Goal: Task Accomplishment & Management: Manage account settings

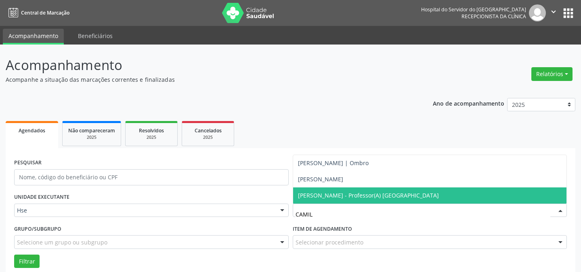
scroll to position [55, 0]
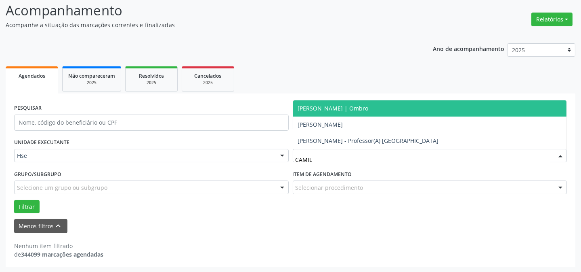
click at [371, 103] on span "[PERSON_NAME] | Ombro" at bounding box center [430, 108] width 274 height 16
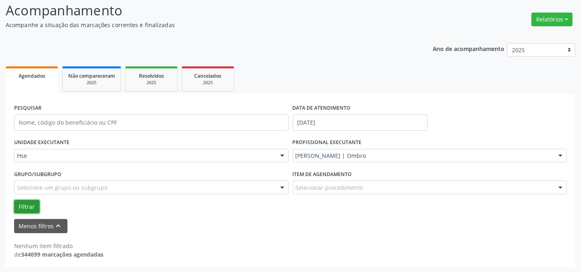
click at [29, 206] on button "Filtrar" at bounding box center [26, 207] width 25 height 14
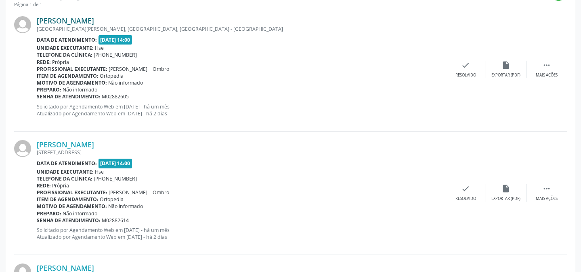
scroll to position [275, 0]
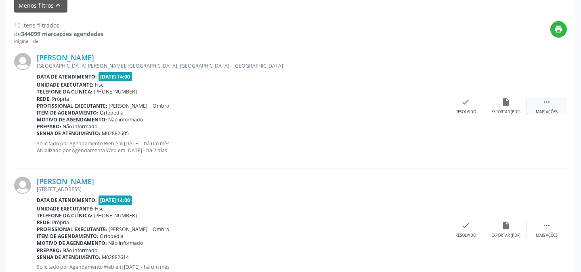
click at [547, 109] on div "Mais ações" at bounding box center [547, 112] width 22 height 6
click at [512, 111] on div "Não compareceu" at bounding box center [506, 112] width 34 height 6
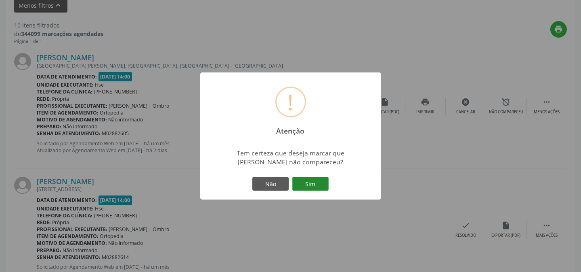
click at [312, 178] on button "Sim" at bounding box center [311, 184] width 36 height 14
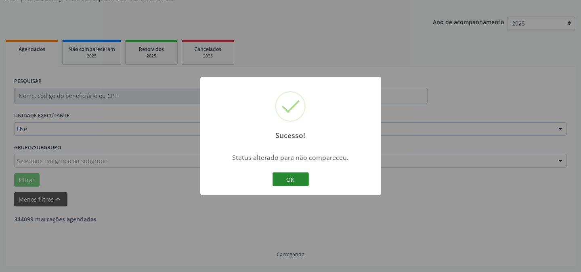
click at [291, 175] on button "OK" at bounding box center [291, 179] width 36 height 14
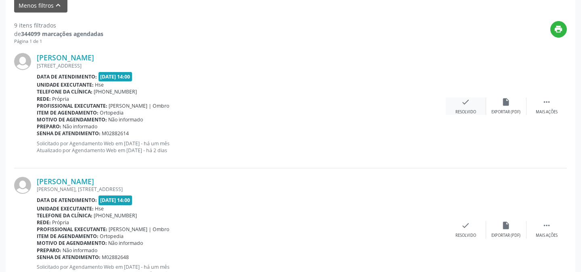
click at [464, 101] on icon "check" at bounding box center [466, 101] width 9 height 9
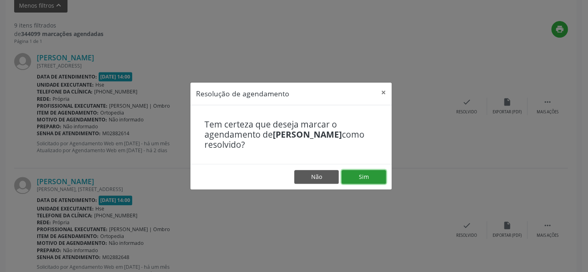
click at [367, 170] on button "Sim" at bounding box center [363, 177] width 44 height 14
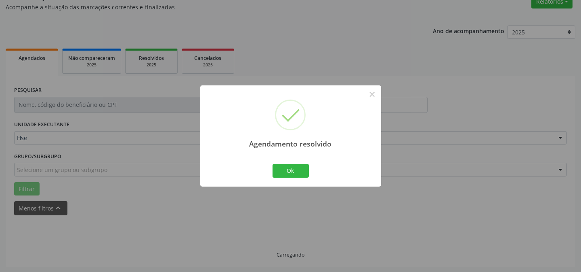
scroll to position [81, 0]
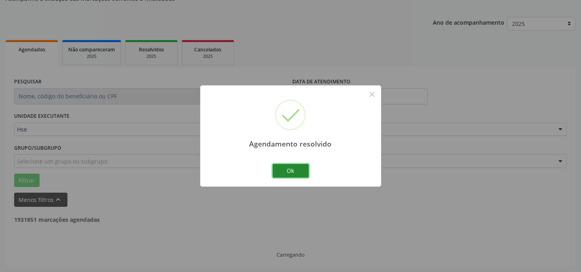
click at [283, 167] on button "Ok" at bounding box center [291, 171] width 36 height 14
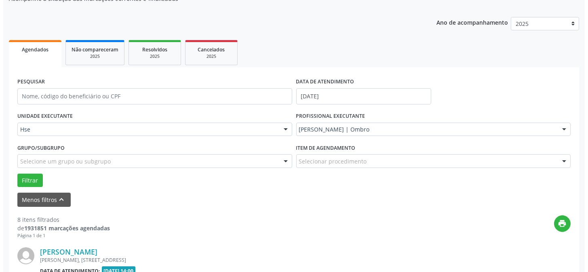
scroll to position [117, 0]
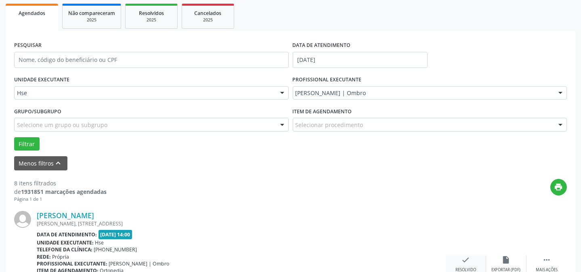
click at [469, 258] on icon "check" at bounding box center [466, 259] width 9 height 9
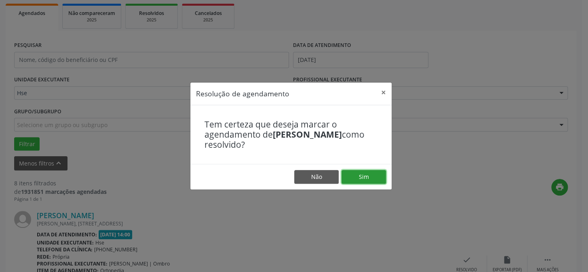
click at [371, 171] on button "Sim" at bounding box center [363, 177] width 44 height 14
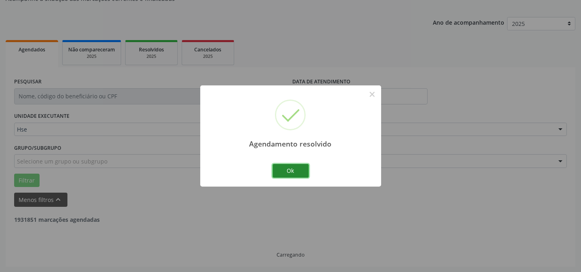
click at [288, 166] on button "Ok" at bounding box center [291, 171] width 36 height 14
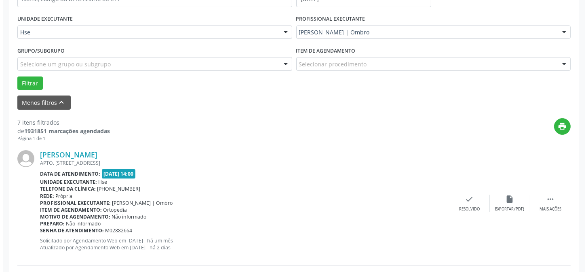
scroll to position [191, 0]
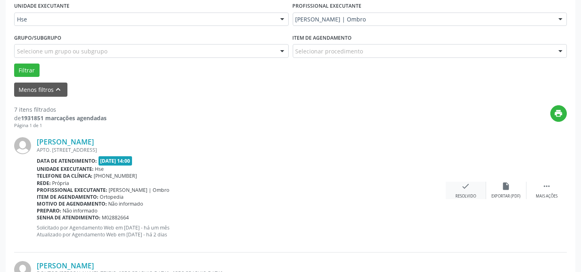
click at [472, 188] on div "check Resolvido" at bounding box center [466, 189] width 40 height 17
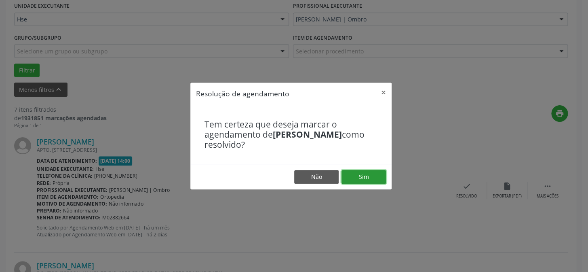
click at [379, 171] on button "Sim" at bounding box center [363, 177] width 44 height 14
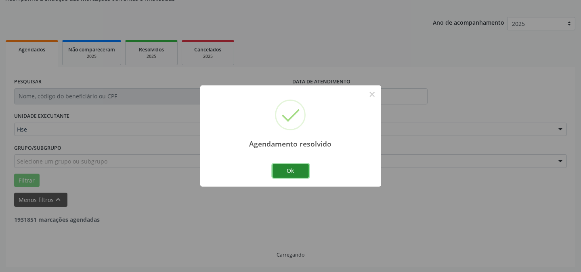
click at [282, 171] on button "Ok" at bounding box center [291, 171] width 36 height 14
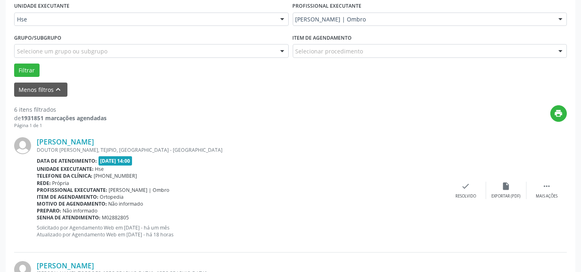
click at [465, 198] on div "[PERSON_NAME] DOUTOR [PERSON_NAME], [PERSON_NAME], [GEOGRAPHIC_DATA] - [GEOGRAP…" at bounding box center [290, 190] width 553 height 123
click at [468, 192] on div "check Resolvido" at bounding box center [466, 189] width 40 height 17
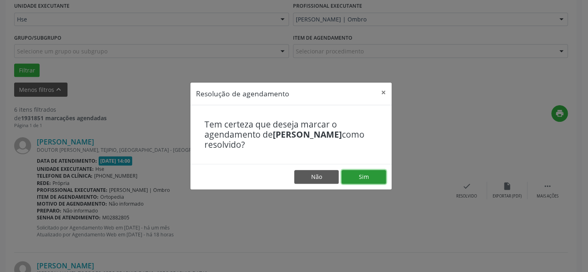
click at [369, 182] on button "Sim" at bounding box center [363, 177] width 44 height 14
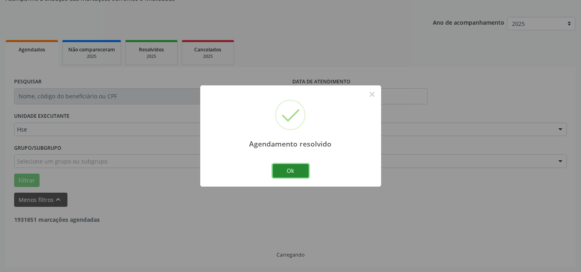
click at [295, 175] on button "Ok" at bounding box center [291, 171] width 36 height 14
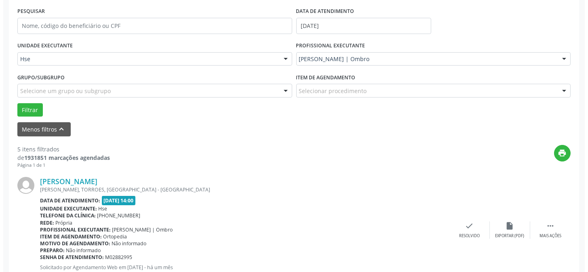
scroll to position [154, 0]
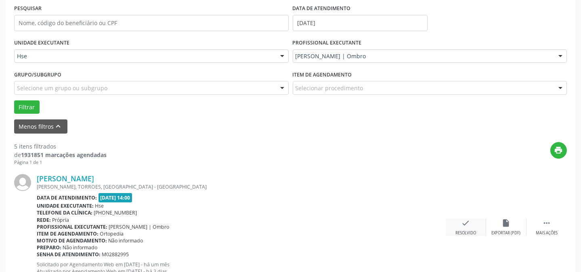
click at [462, 230] on div "Resolvido" at bounding box center [466, 233] width 21 height 6
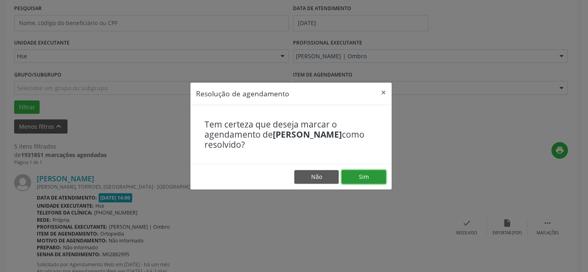
click at [380, 175] on button "Sim" at bounding box center [363, 177] width 44 height 14
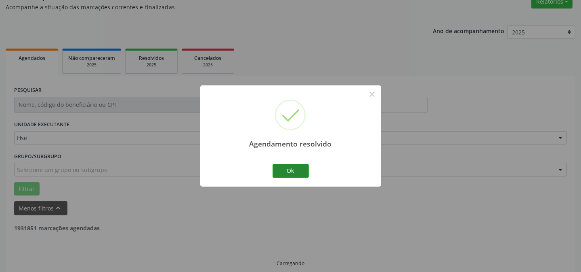
scroll to position [81, 0]
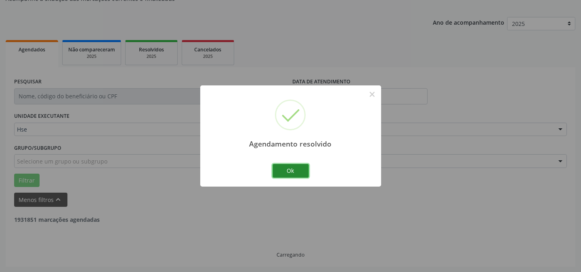
click at [288, 171] on button "Ok" at bounding box center [291, 171] width 36 height 14
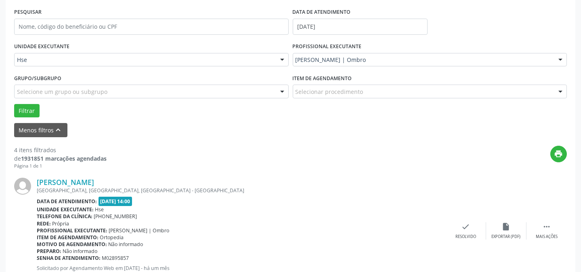
scroll to position [154, 0]
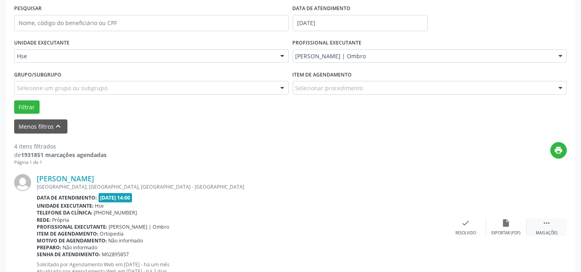
click at [554, 225] on div " Mais ações" at bounding box center [547, 226] width 40 height 17
click at [507, 224] on icon "alarm_off" at bounding box center [506, 222] width 9 height 9
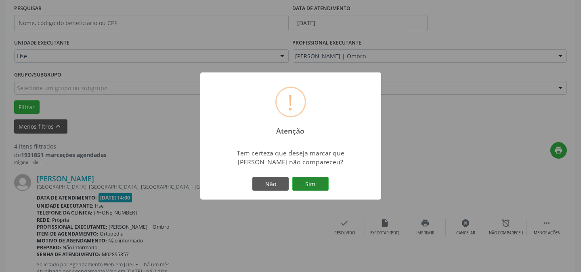
click at [303, 179] on button "Sim" at bounding box center [311, 184] width 36 height 14
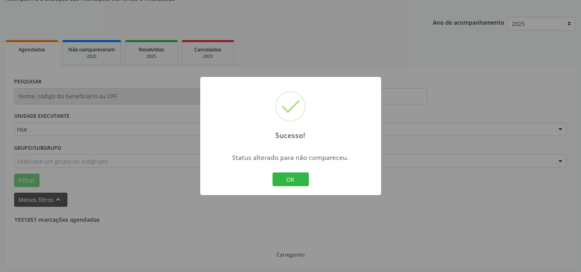
click at [278, 179] on button "OK" at bounding box center [291, 179] width 36 height 14
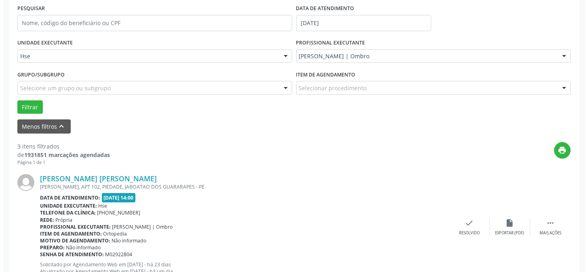
scroll to position [191, 0]
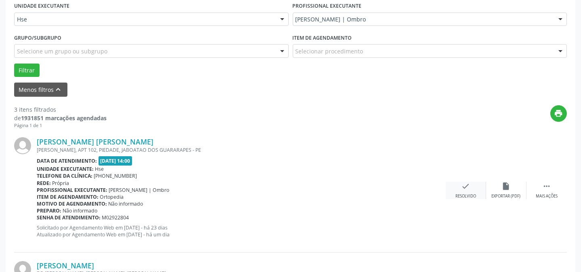
click at [468, 194] on div "Resolvido" at bounding box center [466, 196] width 21 height 6
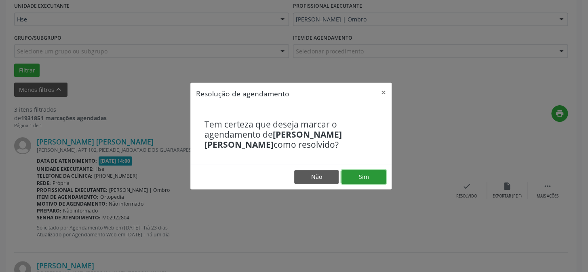
click at [363, 181] on button "Sim" at bounding box center [363, 177] width 44 height 14
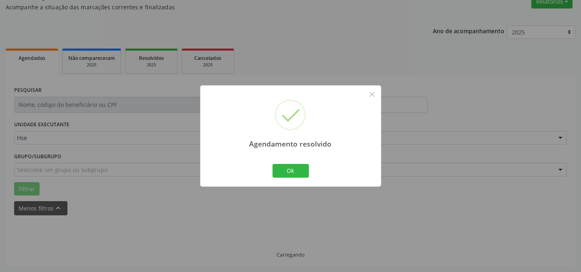
scroll to position [81, 0]
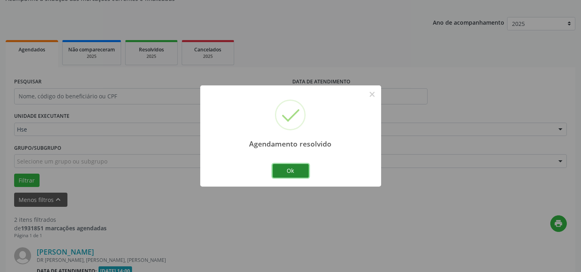
click at [301, 171] on button "Ok" at bounding box center [291, 171] width 36 height 14
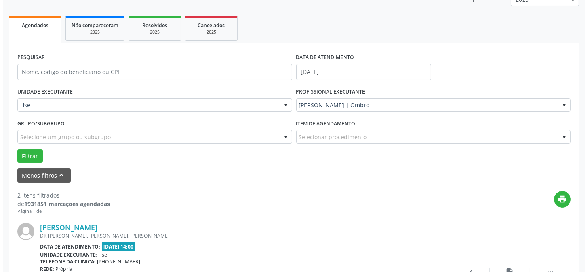
scroll to position [154, 0]
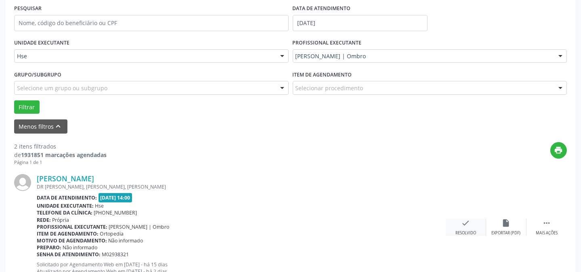
click at [462, 221] on icon "check" at bounding box center [466, 222] width 9 height 9
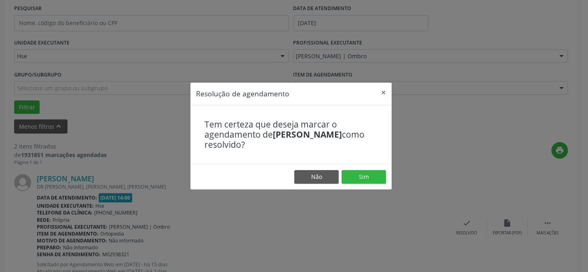
click at [378, 168] on footer "Não Sim" at bounding box center [290, 176] width 201 height 25
click at [375, 175] on button "Sim" at bounding box center [363, 177] width 44 height 14
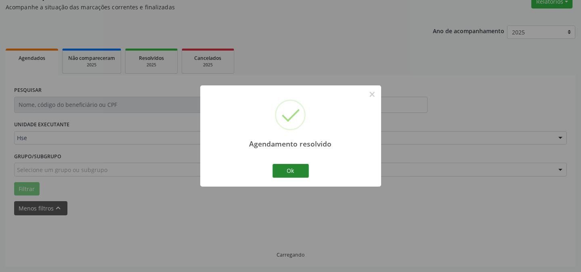
scroll to position [81, 0]
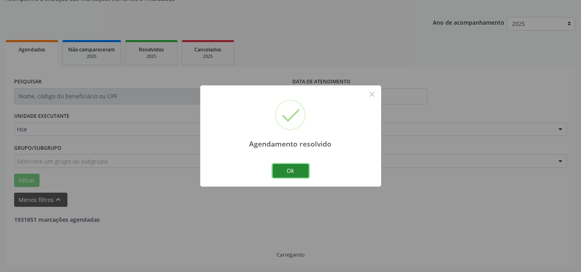
click at [278, 168] on button "Ok" at bounding box center [291, 171] width 36 height 14
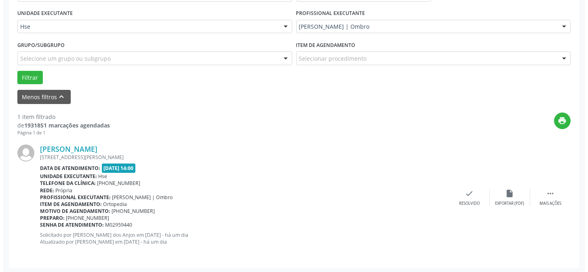
scroll to position [185, 0]
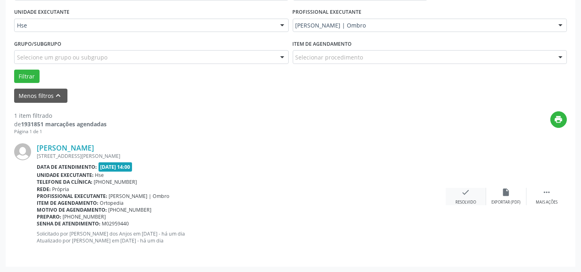
click at [470, 194] on icon "check" at bounding box center [466, 192] width 9 height 9
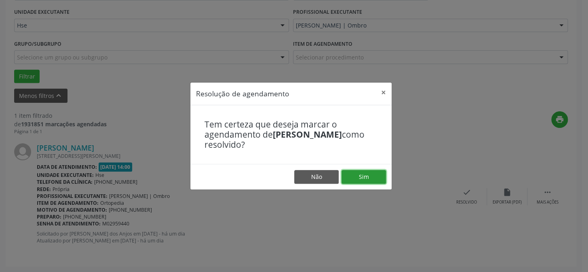
click at [374, 181] on button "Sim" at bounding box center [363, 177] width 44 height 14
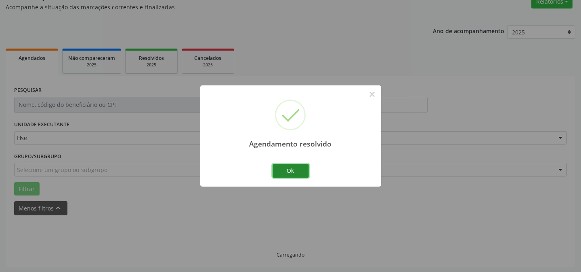
click at [282, 170] on button "Ok" at bounding box center [291, 171] width 36 height 14
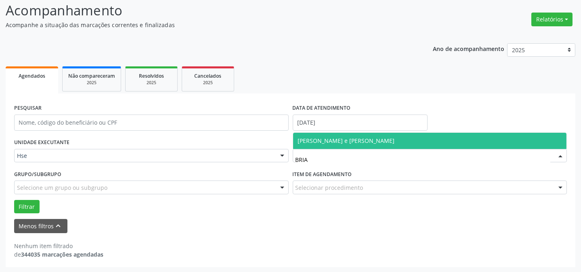
click at [388, 142] on span "[PERSON_NAME] e [PERSON_NAME]" at bounding box center [430, 141] width 274 height 16
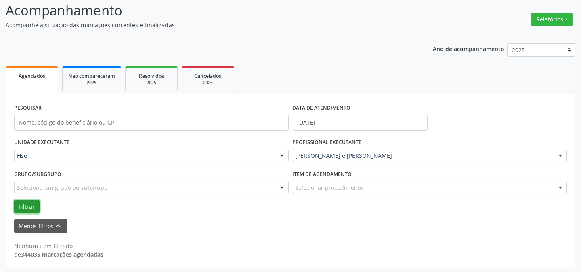
click at [28, 206] on button "Filtrar" at bounding box center [26, 207] width 25 height 14
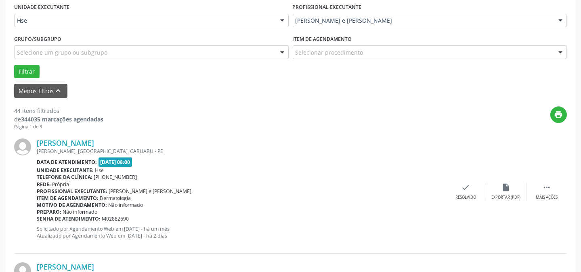
scroll to position [202, 0]
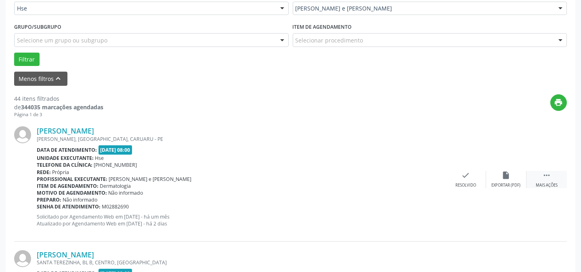
click at [554, 179] on div " Mais ações" at bounding box center [547, 179] width 40 height 17
click at [510, 176] on icon "alarm_off" at bounding box center [506, 175] width 9 height 9
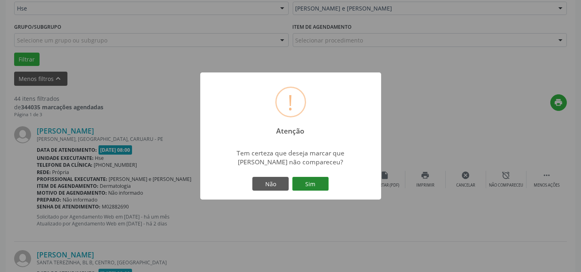
click at [309, 177] on button "Sim" at bounding box center [311, 184] width 36 height 14
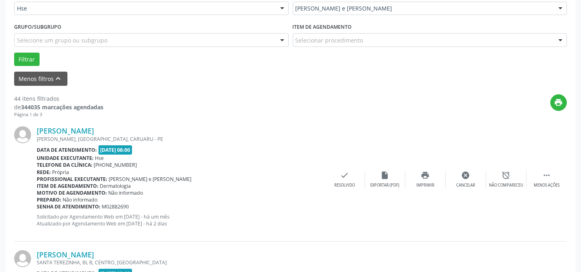
scroll to position [81, 0]
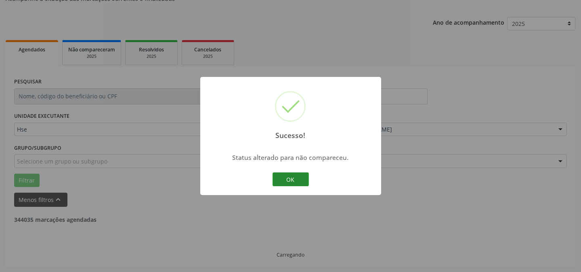
click at [299, 176] on button "OK" at bounding box center [291, 179] width 36 height 14
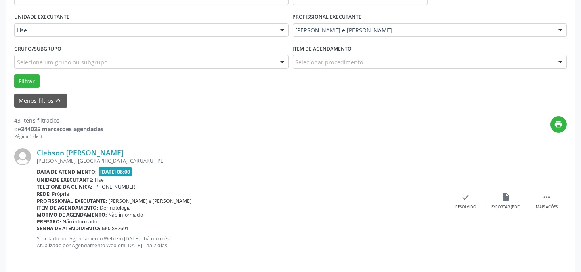
scroll to position [191, 0]
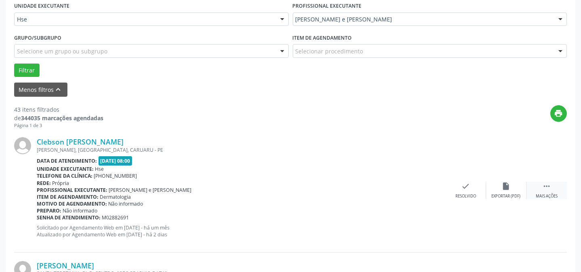
click at [541, 186] on div " Mais ações" at bounding box center [547, 189] width 40 height 17
click at [510, 190] on icon "alarm_off" at bounding box center [506, 185] width 9 height 9
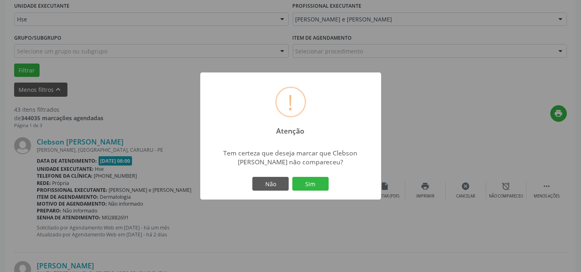
click at [298, 173] on div "! Atenção × Tem certeza que deseja marcar que Clebson [PERSON_NAME] não compare…" at bounding box center [290, 135] width 181 height 127
click at [307, 183] on button "Sim" at bounding box center [311, 184] width 36 height 14
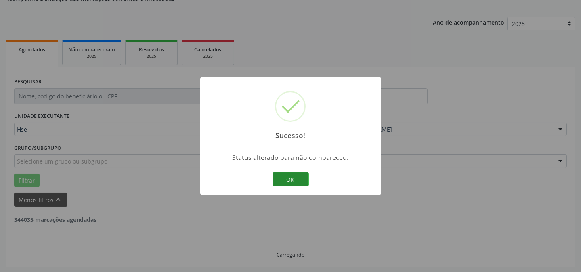
click at [297, 183] on button "OK" at bounding box center [291, 179] width 36 height 14
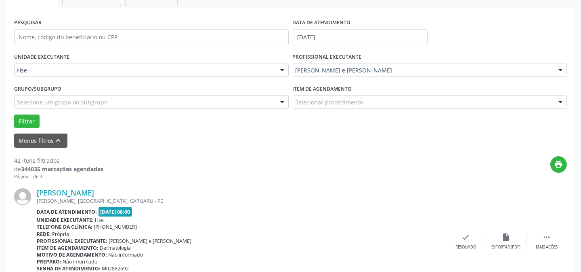
scroll to position [154, 0]
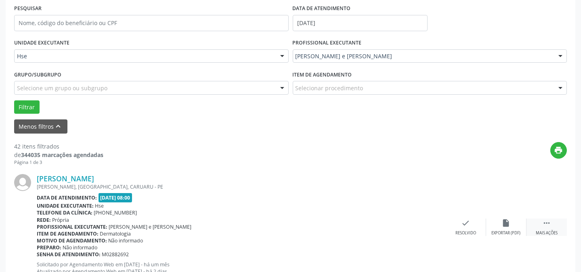
click at [554, 224] on div " Mais ações" at bounding box center [547, 226] width 40 height 17
click at [503, 220] on icon "alarm_off" at bounding box center [506, 222] width 9 height 9
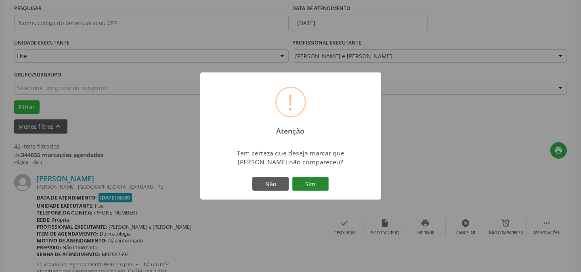
click at [305, 183] on button "Sim" at bounding box center [311, 184] width 36 height 14
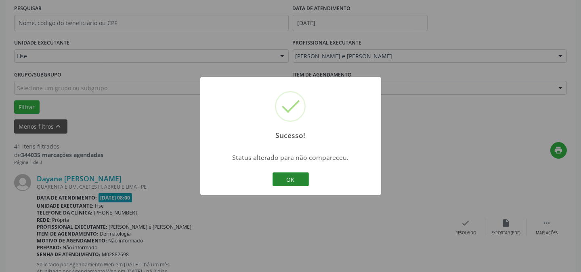
click at [295, 180] on button "OK" at bounding box center [291, 179] width 36 height 14
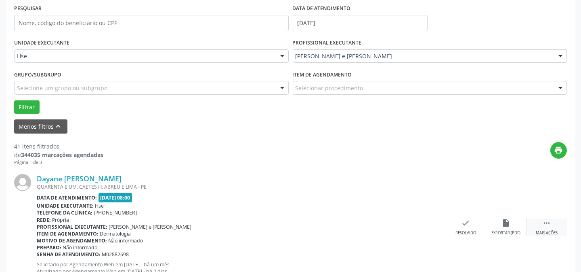
click at [551, 226] on icon "" at bounding box center [547, 222] width 9 height 9
click at [506, 221] on icon "alarm_off" at bounding box center [506, 222] width 9 height 9
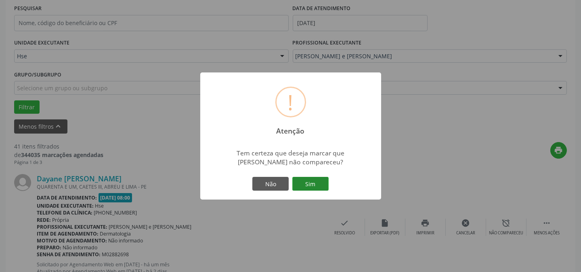
click at [304, 185] on button "Sim" at bounding box center [311, 184] width 36 height 14
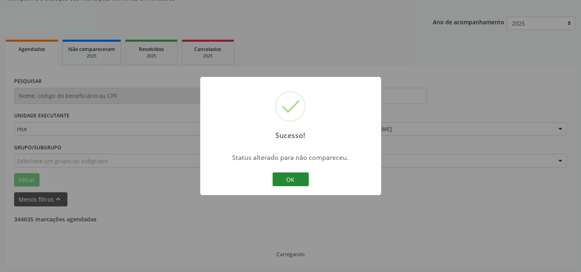
click at [291, 181] on button "OK" at bounding box center [291, 179] width 36 height 14
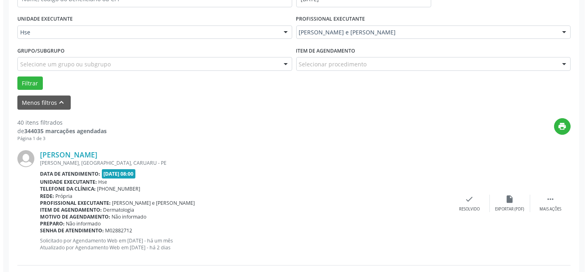
scroll to position [191, 0]
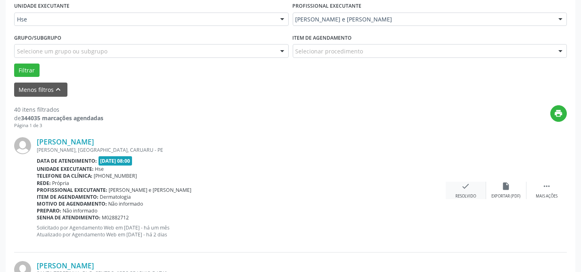
click at [469, 190] on div "check Resolvido" at bounding box center [466, 189] width 40 height 17
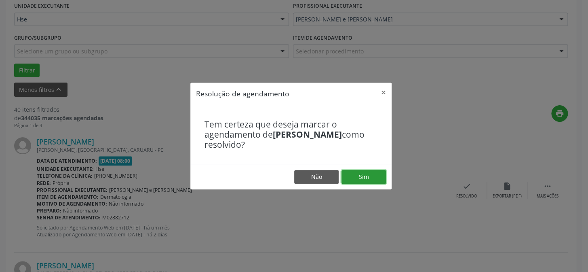
click at [374, 175] on button "Sim" at bounding box center [363, 177] width 44 height 14
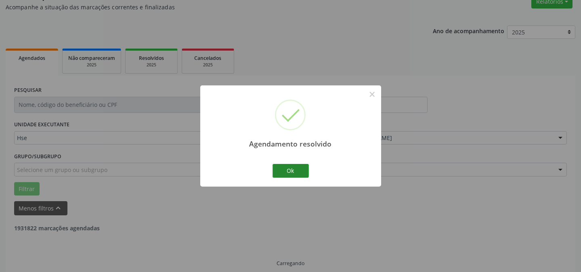
scroll to position [81, 0]
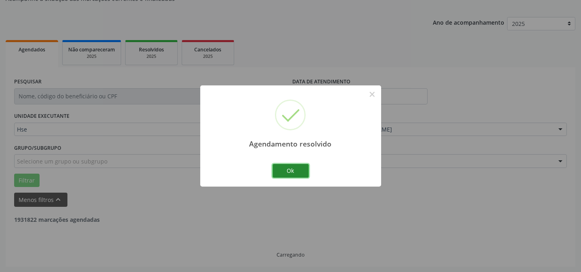
click at [293, 167] on button "Ok" at bounding box center [291, 171] width 36 height 14
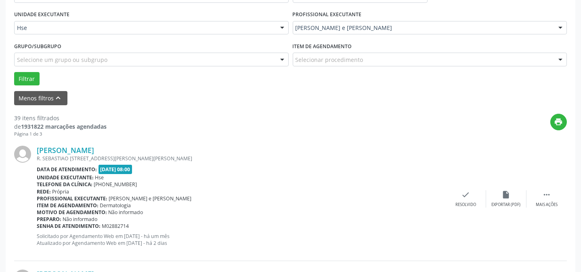
scroll to position [191, 0]
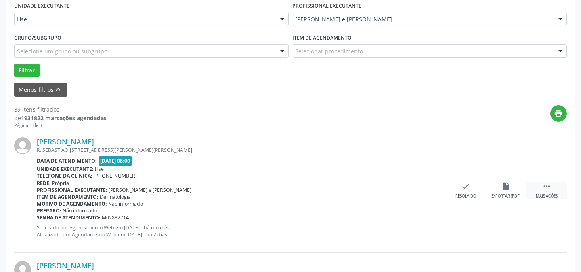
click at [552, 194] on div "Mais ações" at bounding box center [547, 196] width 22 height 6
click at [507, 194] on div "Não compareceu" at bounding box center [506, 196] width 34 height 6
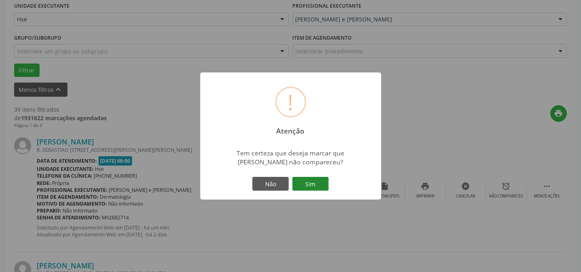
click at [310, 180] on button "Sim" at bounding box center [311, 184] width 36 height 14
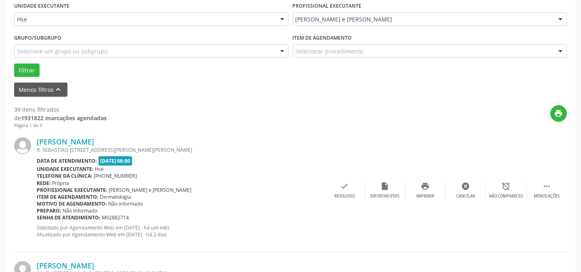
scroll to position [81, 0]
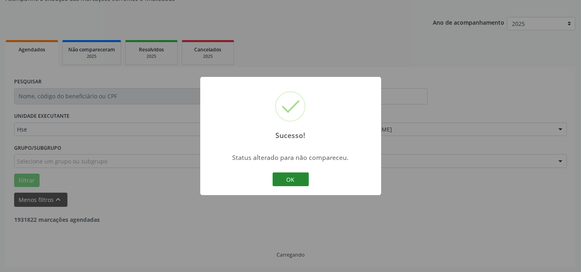
click at [307, 181] on button "OK" at bounding box center [291, 179] width 36 height 14
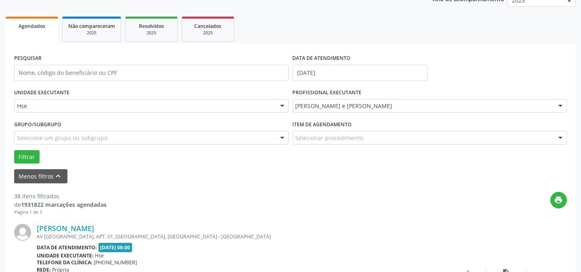
scroll to position [117, 0]
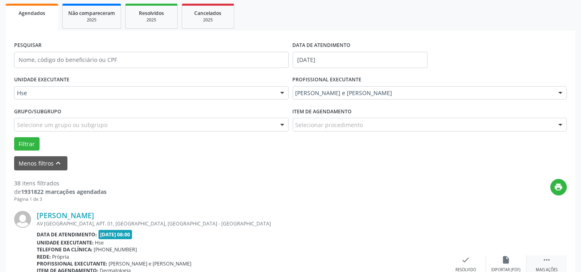
click at [548, 255] on icon "" at bounding box center [547, 259] width 9 height 9
click at [511, 261] on icon "alarm_off" at bounding box center [506, 259] width 9 height 9
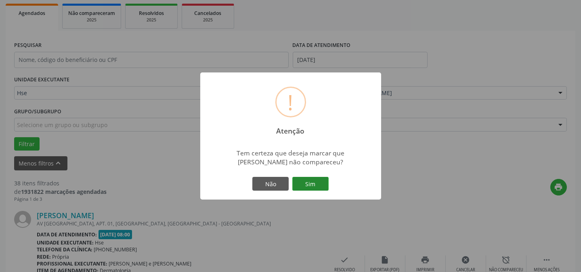
click at [316, 181] on button "Sim" at bounding box center [311, 184] width 36 height 14
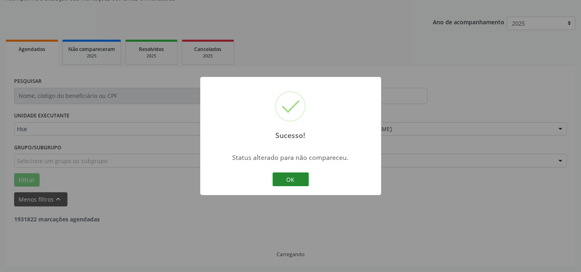
scroll to position [81, 0]
click at [289, 176] on button "OK" at bounding box center [291, 179] width 36 height 14
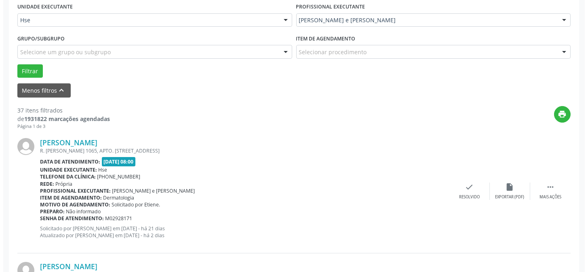
scroll to position [191, 0]
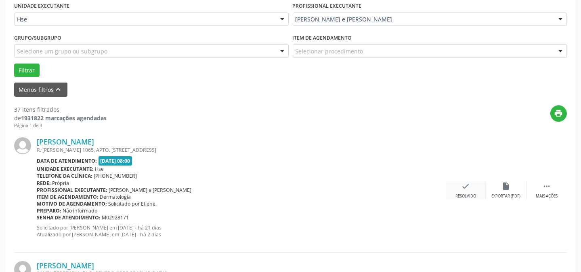
click at [463, 190] on div "check Resolvido" at bounding box center [466, 189] width 40 height 17
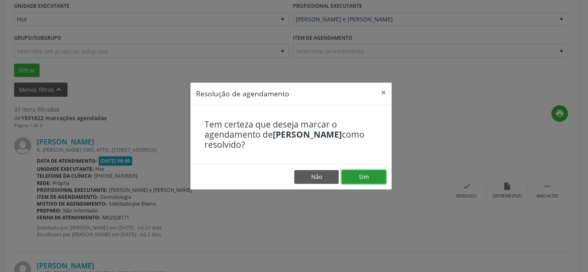
click at [353, 170] on button "Sim" at bounding box center [363, 177] width 44 height 14
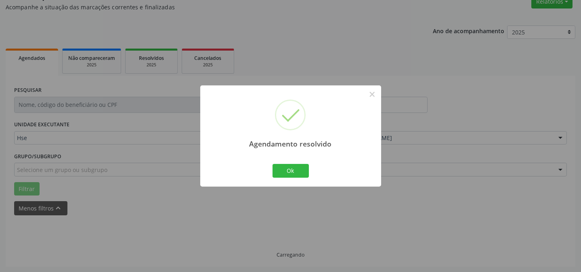
scroll to position [81, 0]
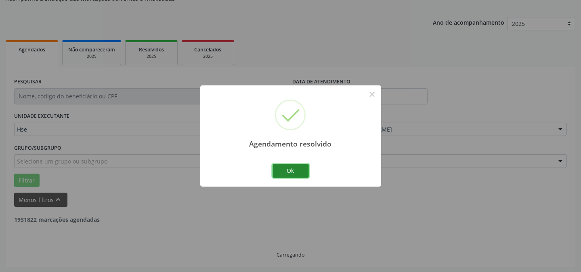
click at [288, 171] on button "Ok" at bounding box center [291, 171] width 36 height 14
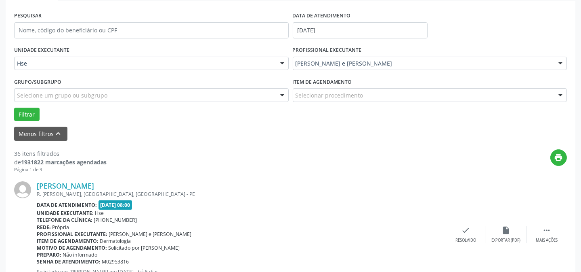
scroll to position [154, 0]
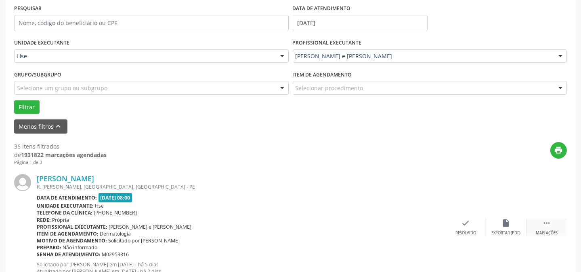
click at [529, 222] on div " Mais ações" at bounding box center [547, 226] width 40 height 17
click at [495, 221] on div "alarm_off Não compareceu" at bounding box center [507, 226] width 40 height 17
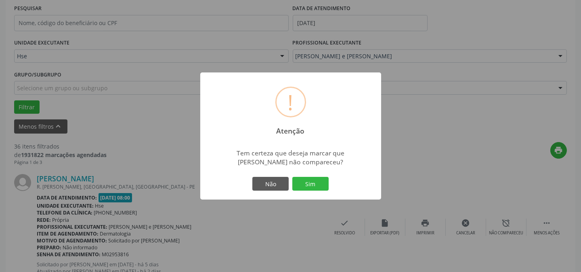
click at [316, 192] on div "! Atenção × Tem certeza que deseja marcar que [PERSON_NAME] não compareceu? Não…" at bounding box center [290, 135] width 181 height 127
click at [316, 187] on button "Sim" at bounding box center [311, 184] width 36 height 14
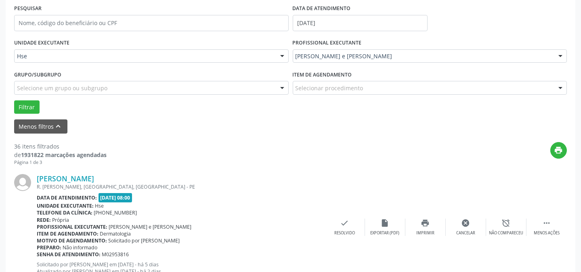
scroll to position [81, 0]
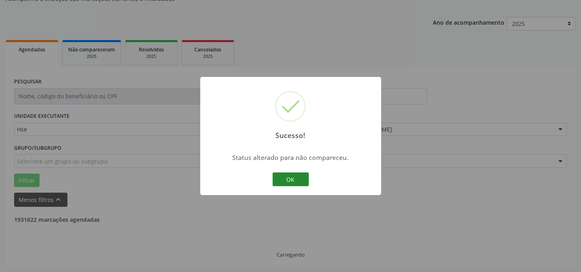
click at [290, 179] on button "OK" at bounding box center [291, 179] width 36 height 14
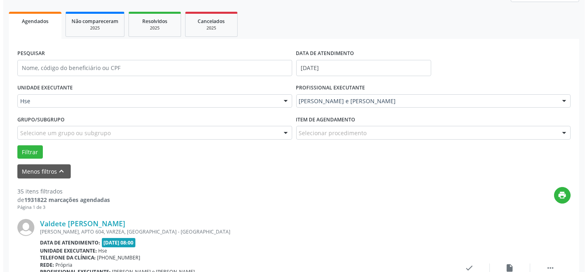
scroll to position [117, 0]
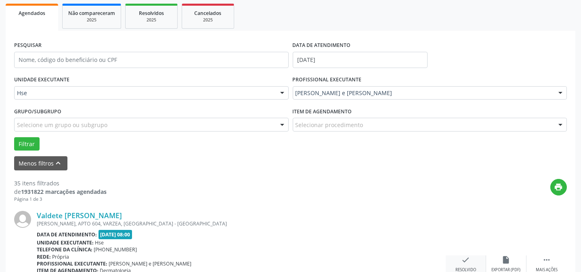
click at [465, 259] on icon "check" at bounding box center [466, 259] width 9 height 9
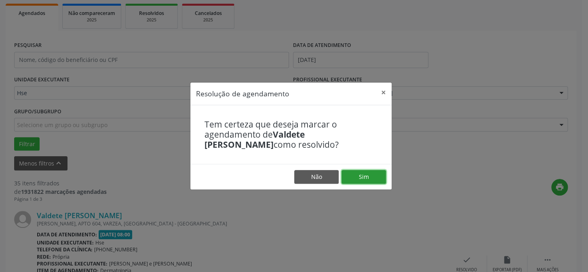
click at [371, 178] on button "Sim" at bounding box center [363, 177] width 44 height 14
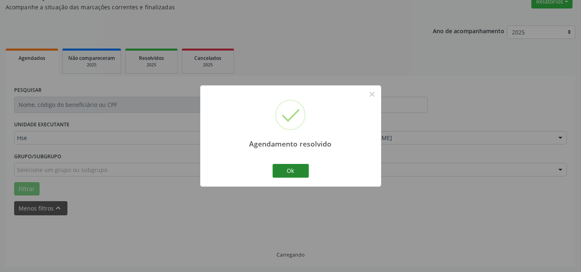
scroll to position [81, 0]
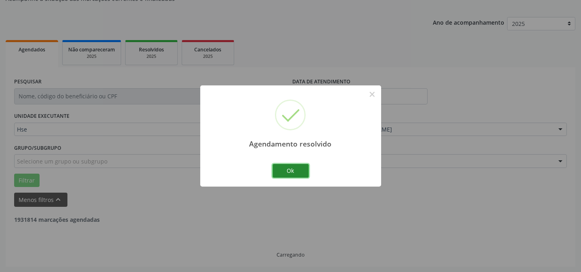
click at [294, 175] on button "Ok" at bounding box center [291, 171] width 36 height 14
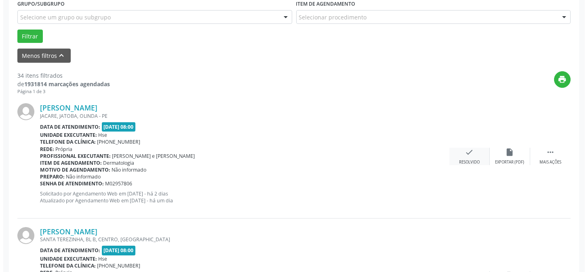
scroll to position [228, 0]
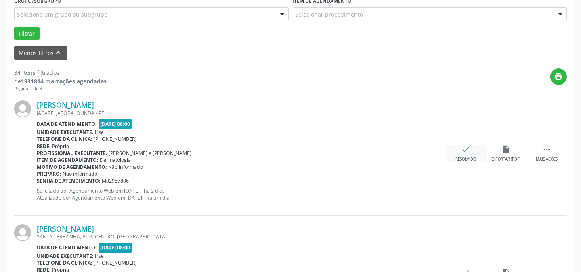
click at [460, 152] on div "check Resolvido" at bounding box center [466, 153] width 40 height 17
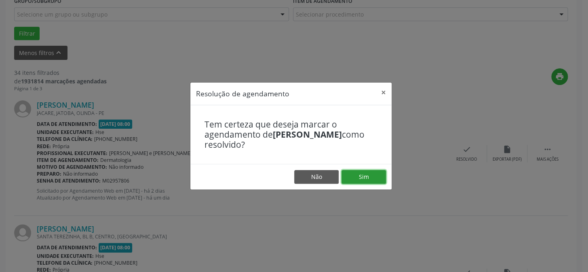
click at [375, 174] on button "Sim" at bounding box center [363, 177] width 44 height 14
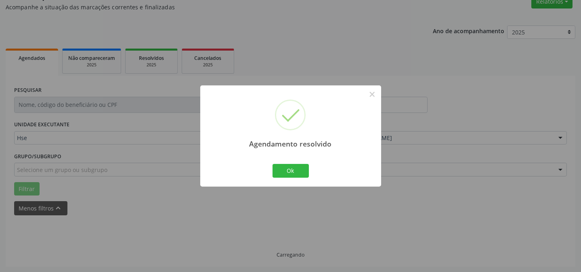
scroll to position [81, 0]
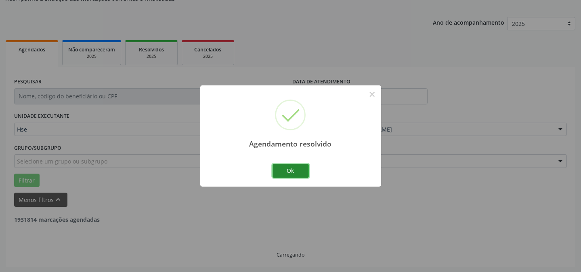
click at [287, 167] on button "Ok" at bounding box center [291, 171] width 36 height 14
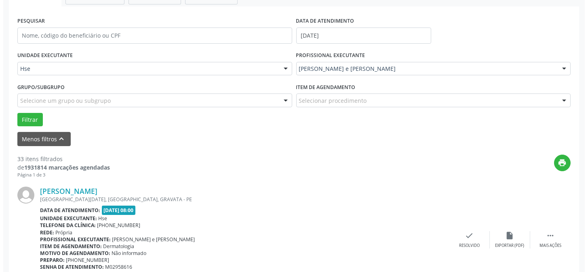
scroll to position [191, 0]
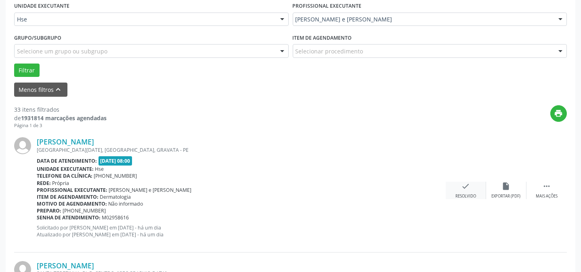
click at [465, 186] on icon "check" at bounding box center [466, 185] width 9 height 9
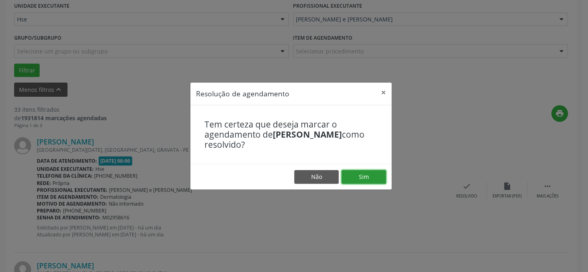
click at [363, 173] on button "Sim" at bounding box center [363, 177] width 44 height 14
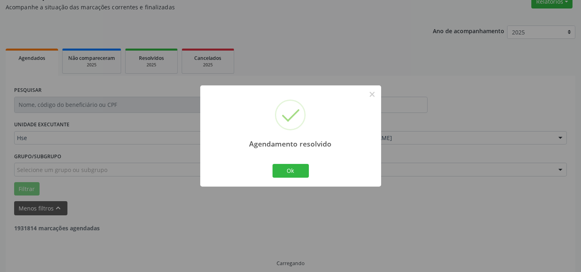
scroll to position [81, 0]
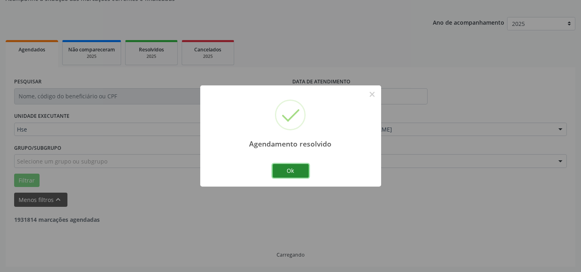
click at [301, 167] on button "Ok" at bounding box center [291, 171] width 36 height 14
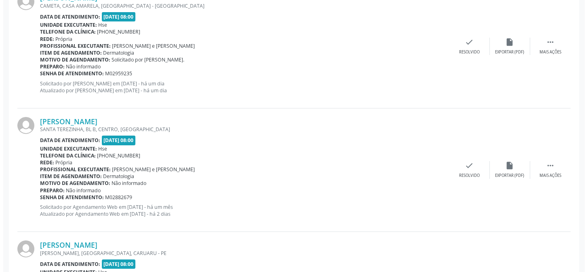
scroll to position [338, 0]
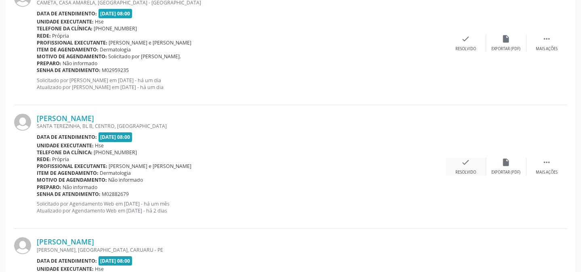
click at [468, 160] on icon "check" at bounding box center [466, 162] width 9 height 9
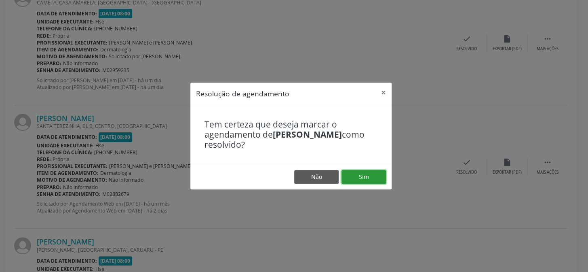
click at [363, 175] on button "Sim" at bounding box center [363, 177] width 44 height 14
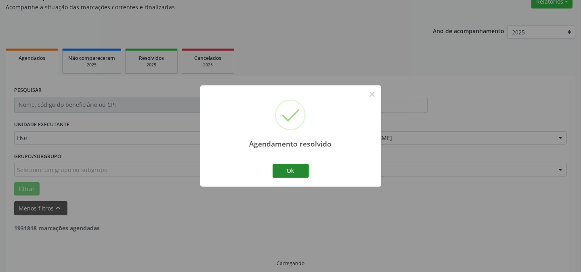
scroll to position [81, 0]
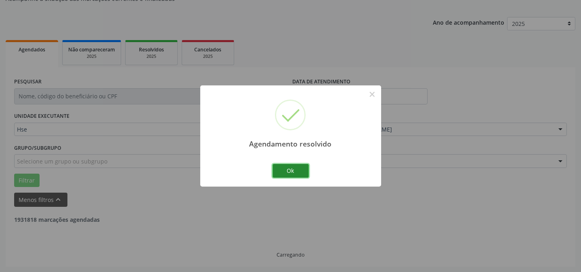
click at [293, 167] on button "Ok" at bounding box center [291, 171] width 36 height 14
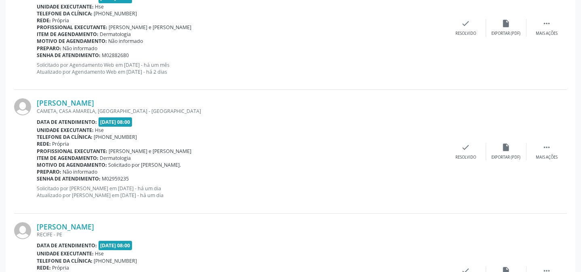
scroll to position [485, 0]
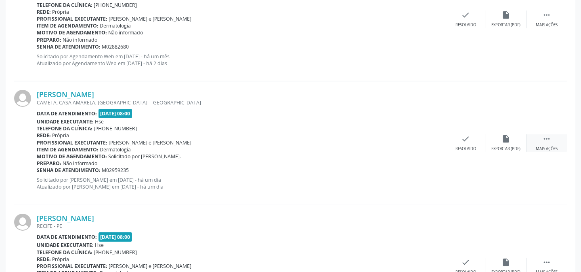
click at [544, 141] on icon "" at bounding box center [547, 138] width 9 height 9
click at [514, 144] on div "alarm_off Não compareceu" at bounding box center [507, 142] width 40 height 17
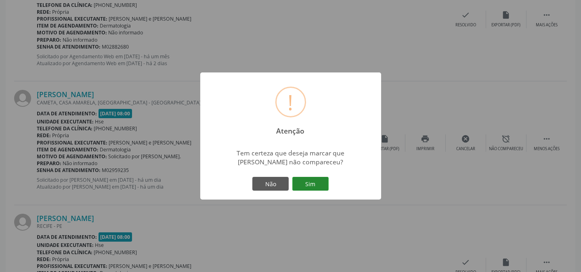
click at [311, 185] on button "Sim" at bounding box center [311, 184] width 36 height 14
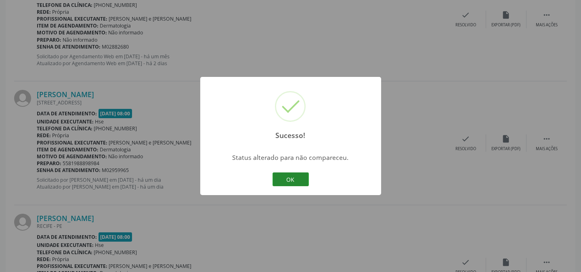
click at [296, 180] on button "OK" at bounding box center [291, 179] width 36 height 14
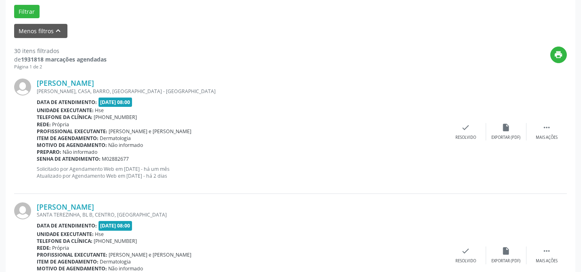
scroll to position [228, 0]
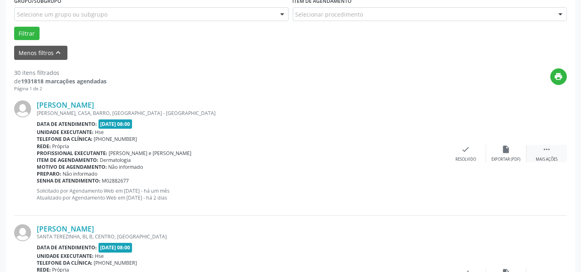
click at [543, 151] on icon "" at bounding box center [547, 149] width 9 height 9
click at [502, 150] on icon "alarm_off" at bounding box center [506, 149] width 9 height 9
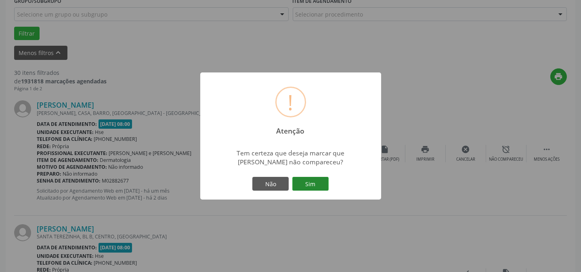
click at [298, 184] on button "Sim" at bounding box center [311, 184] width 36 height 14
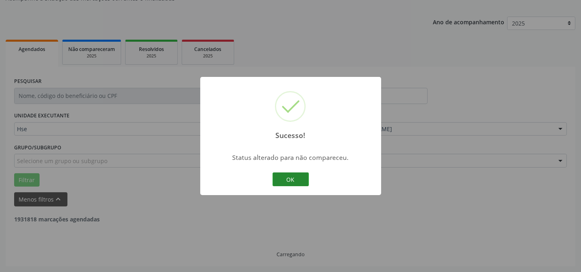
scroll to position [81, 0]
click at [289, 177] on button "OK" at bounding box center [291, 179] width 36 height 14
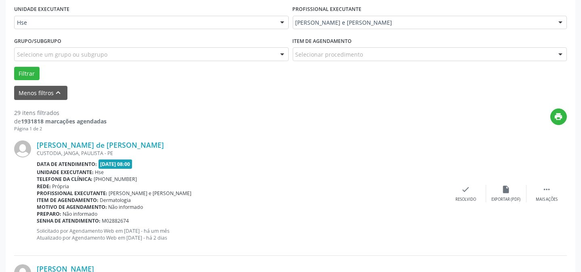
scroll to position [191, 0]
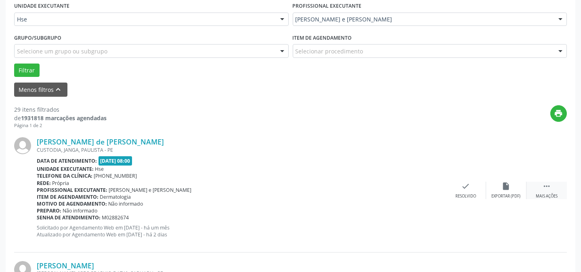
click at [550, 190] on div " Mais ações" at bounding box center [547, 189] width 40 height 17
click at [514, 190] on div "alarm_off Não compareceu" at bounding box center [507, 189] width 40 height 17
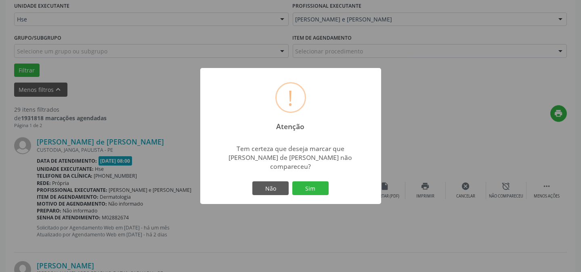
click at [324, 178] on div "! Atenção × Tem certeza que deseja marcar que [PERSON_NAME] de [PERSON_NAME] nã…" at bounding box center [290, 136] width 181 height 136
click at [321, 189] on button "Sim" at bounding box center [311, 188] width 36 height 14
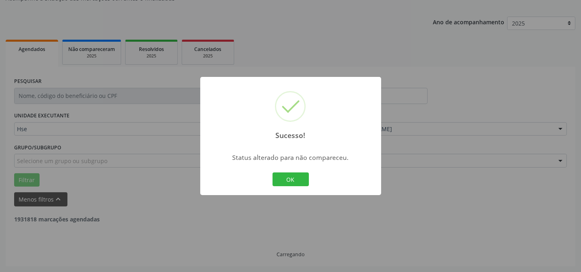
scroll to position [81, 0]
click at [291, 182] on button "OK" at bounding box center [291, 179] width 36 height 14
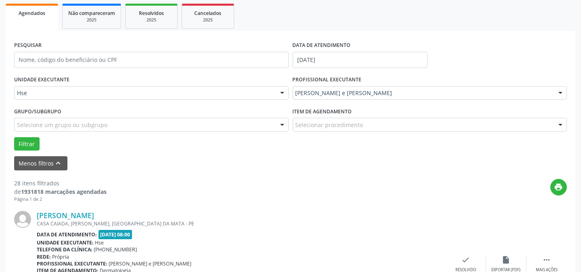
scroll to position [154, 0]
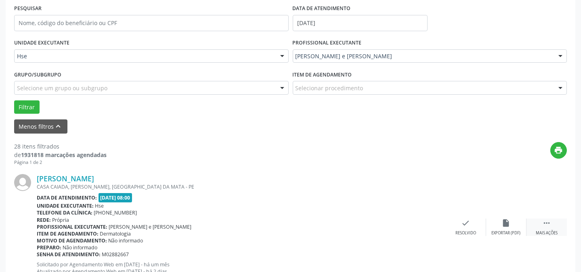
click at [541, 220] on div " Mais ações" at bounding box center [547, 226] width 40 height 17
click at [506, 220] on icon "alarm_off" at bounding box center [506, 222] width 9 height 9
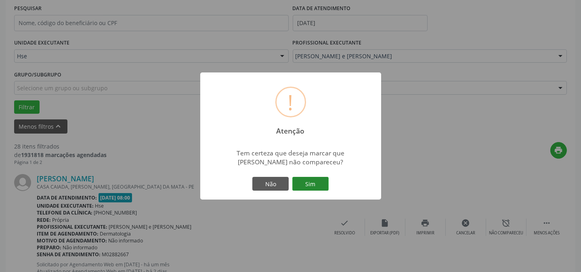
click at [317, 184] on button "Sim" at bounding box center [311, 184] width 36 height 14
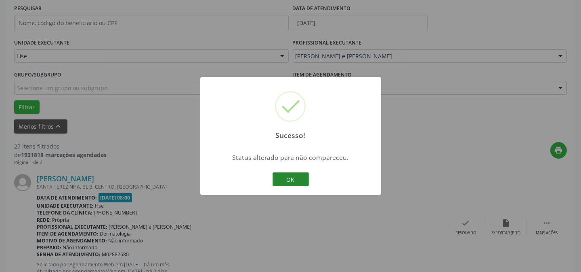
click at [286, 182] on button "OK" at bounding box center [291, 179] width 36 height 14
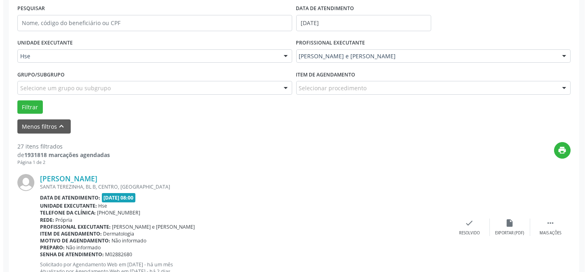
scroll to position [191, 0]
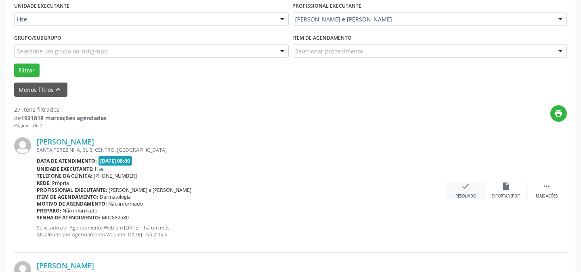
click at [471, 193] on div "Resolvido" at bounding box center [466, 196] width 21 height 6
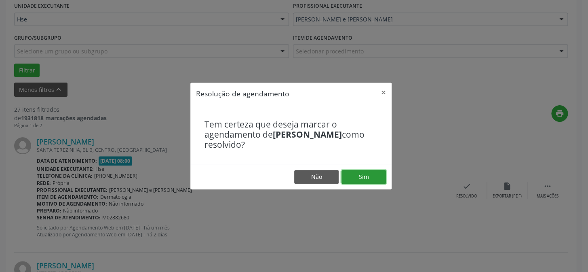
click at [357, 177] on button "Sim" at bounding box center [363, 177] width 44 height 14
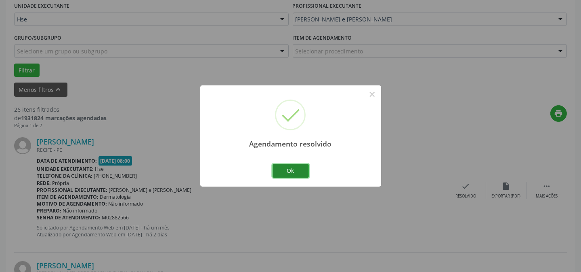
click at [299, 170] on button "Ok" at bounding box center [291, 171] width 36 height 14
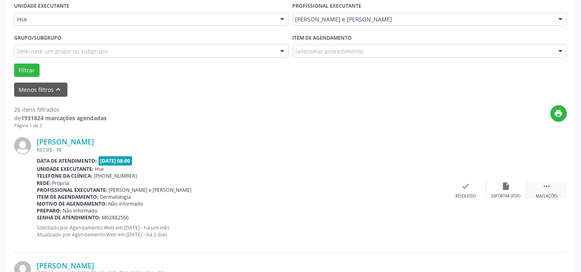
click at [552, 188] on div " Mais ações" at bounding box center [547, 189] width 40 height 17
click at [509, 182] on icon "alarm_off" at bounding box center [506, 185] width 9 height 9
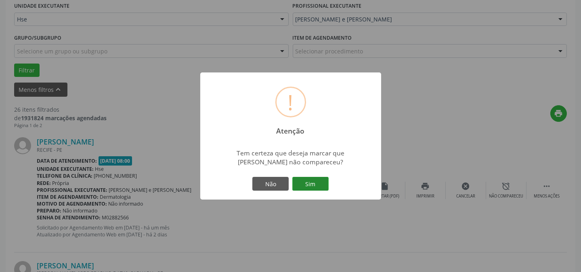
click at [323, 179] on button "Sim" at bounding box center [311, 184] width 36 height 14
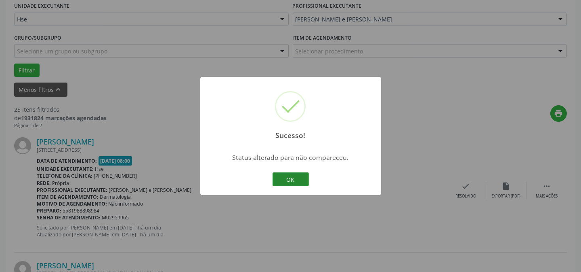
click at [292, 179] on button "OK" at bounding box center [291, 179] width 36 height 14
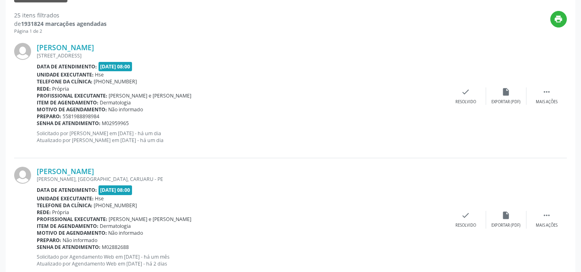
scroll to position [301, 0]
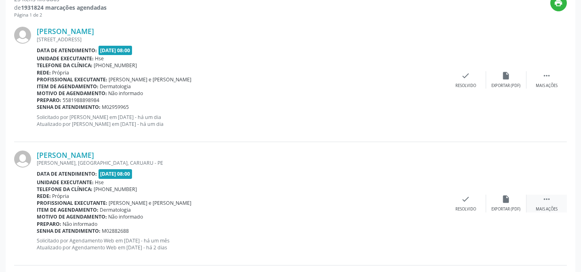
click at [548, 200] on icon "" at bounding box center [547, 198] width 9 height 9
click at [519, 198] on div "alarm_off Não compareceu" at bounding box center [507, 202] width 40 height 17
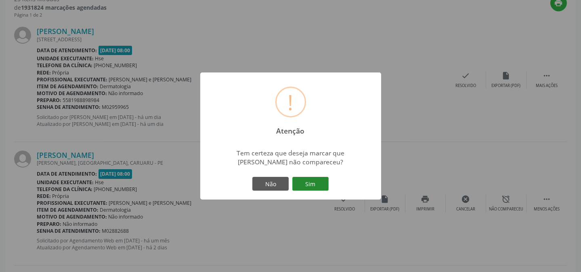
click at [312, 185] on button "Sim" at bounding box center [311, 184] width 36 height 14
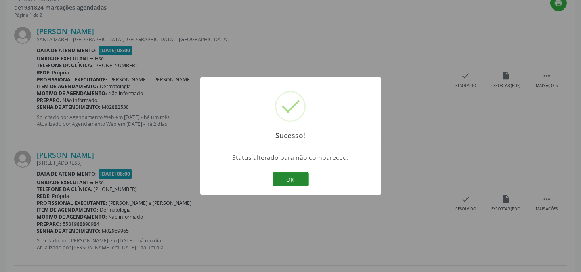
click at [294, 173] on button "OK" at bounding box center [291, 179] width 36 height 14
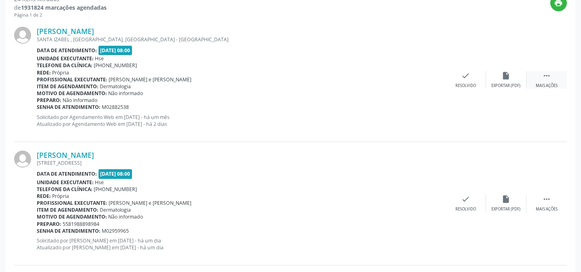
click at [546, 77] on icon "" at bounding box center [547, 75] width 9 height 9
click at [490, 85] on div "Não compareceu" at bounding box center [506, 86] width 34 height 6
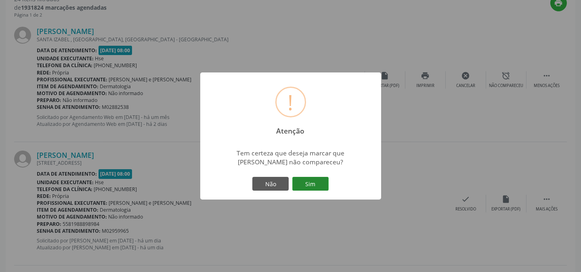
click at [310, 181] on button "Sim" at bounding box center [311, 184] width 36 height 14
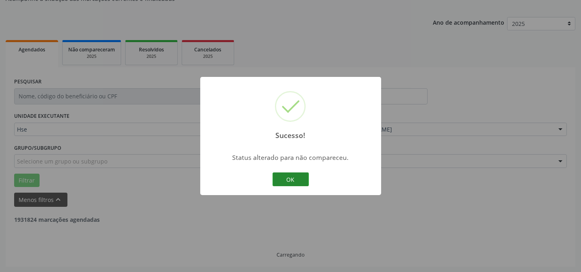
click at [295, 178] on button "OK" at bounding box center [291, 179] width 36 height 14
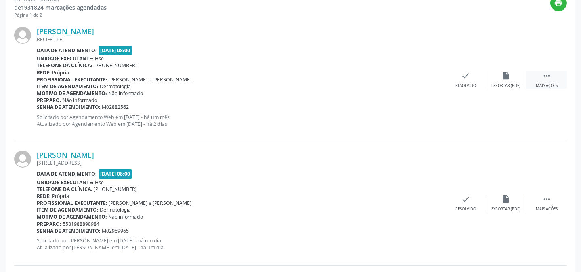
click at [548, 81] on div " Mais ações" at bounding box center [547, 79] width 40 height 17
click at [511, 81] on div "alarm_off Não compareceu" at bounding box center [507, 79] width 40 height 17
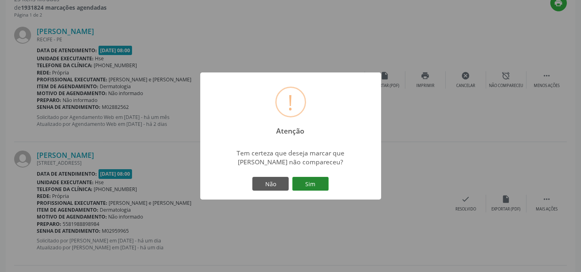
click at [317, 178] on button "Sim" at bounding box center [311, 184] width 36 height 14
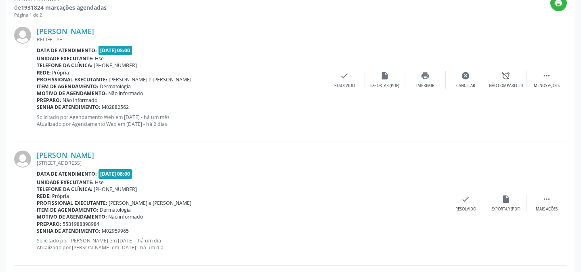
scroll to position [81, 0]
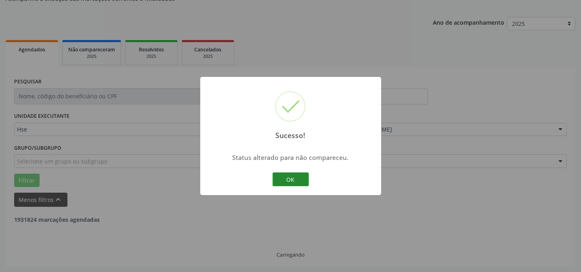
click at [282, 175] on button "OK" at bounding box center [291, 179] width 36 height 14
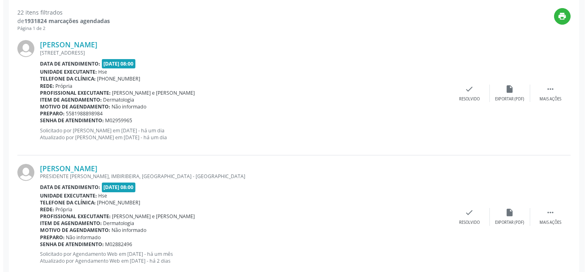
scroll to position [301, 0]
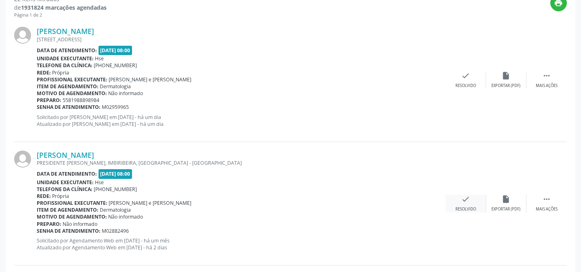
click at [462, 207] on div "Resolvido" at bounding box center [466, 209] width 21 height 6
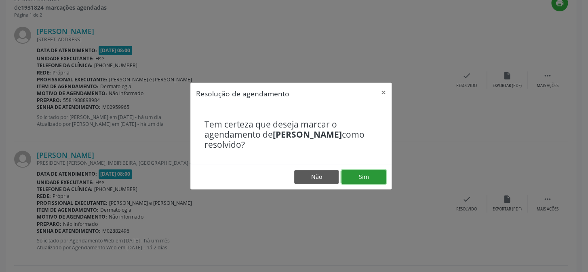
click at [375, 175] on button "Sim" at bounding box center [363, 177] width 44 height 14
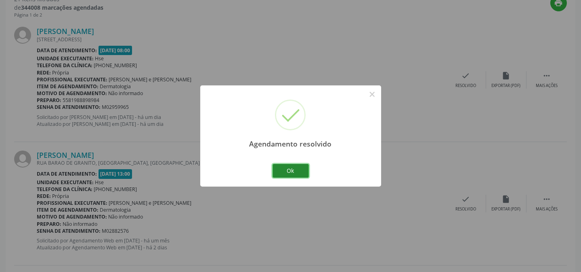
click at [287, 168] on button "Ok" at bounding box center [291, 171] width 36 height 14
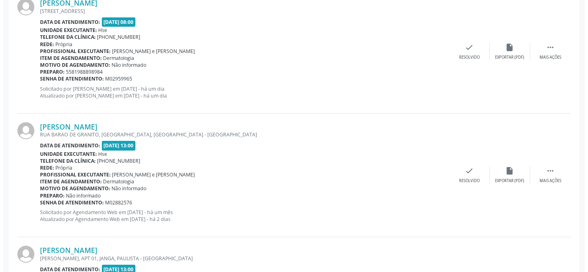
scroll to position [338, 0]
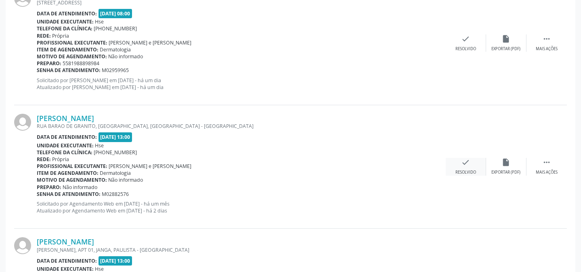
click at [463, 168] on div "check Resolvido" at bounding box center [466, 166] width 40 height 17
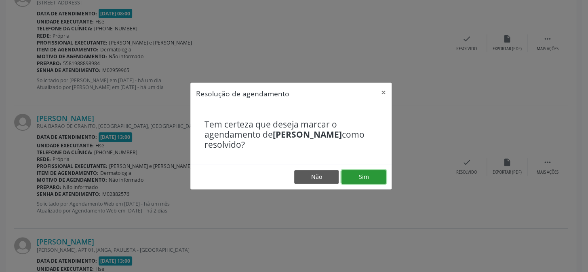
click at [357, 173] on button "Sim" at bounding box center [363, 177] width 44 height 14
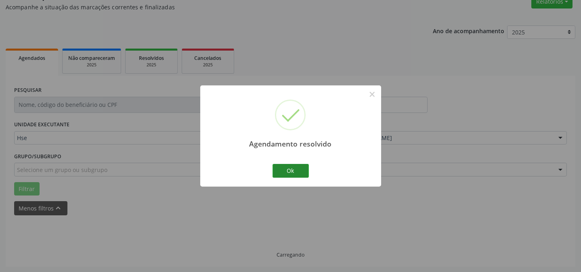
scroll to position [81, 0]
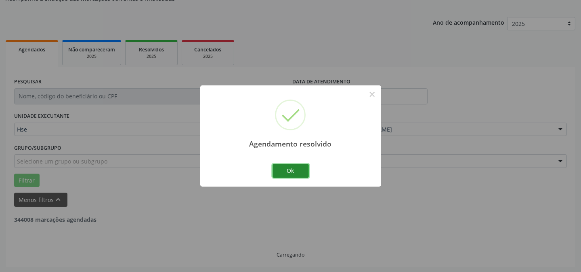
click at [292, 168] on button "Ok" at bounding box center [291, 171] width 36 height 14
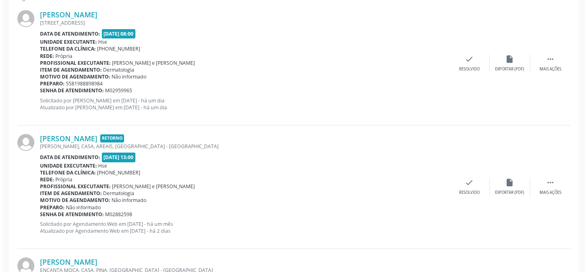
scroll to position [338, 0]
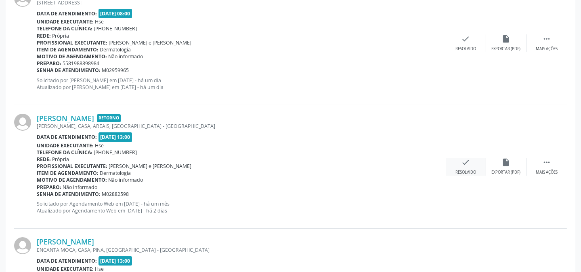
click at [463, 168] on div "check Resolvido" at bounding box center [466, 166] width 40 height 17
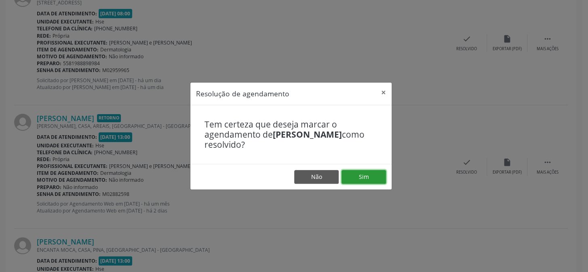
click at [360, 175] on button "Sim" at bounding box center [363, 177] width 44 height 14
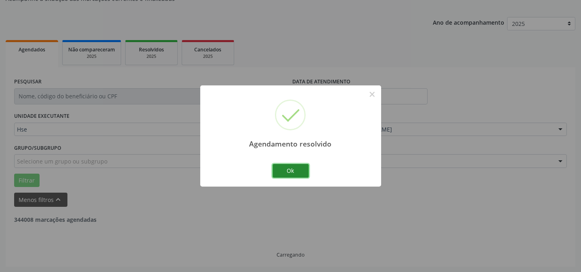
click at [295, 170] on button "Ok" at bounding box center [291, 171] width 36 height 14
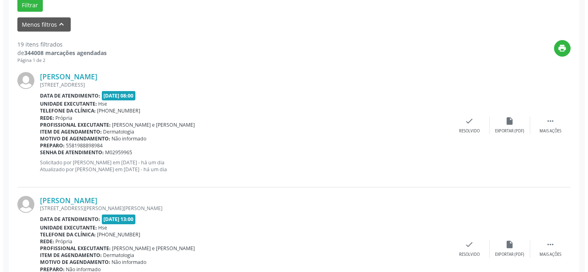
scroll to position [264, 0]
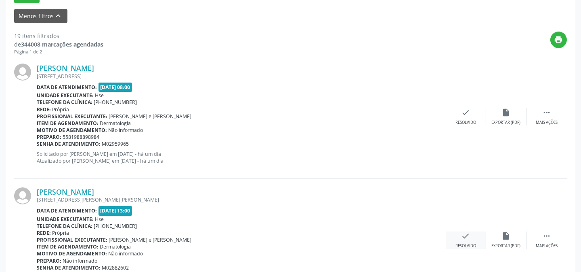
click at [464, 235] on icon "check" at bounding box center [466, 235] width 9 height 9
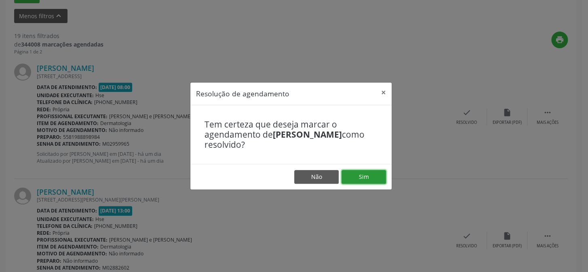
click at [364, 177] on button "Sim" at bounding box center [363, 177] width 44 height 14
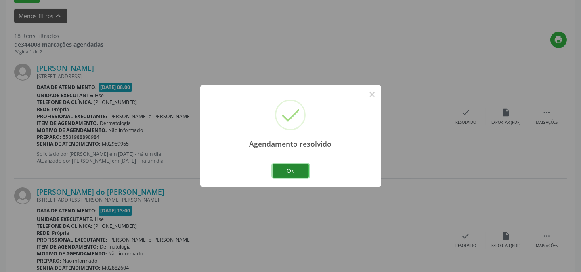
click at [296, 170] on button "Ok" at bounding box center [291, 171] width 36 height 14
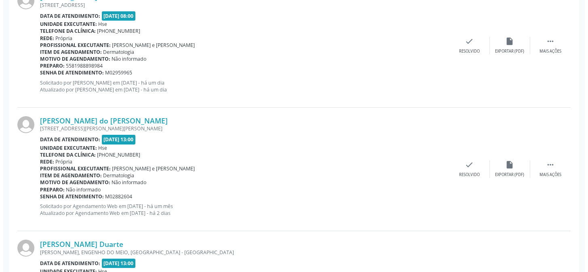
scroll to position [337, 0]
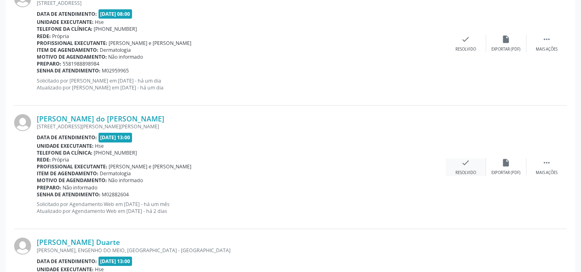
click at [465, 162] on icon "check" at bounding box center [466, 162] width 9 height 9
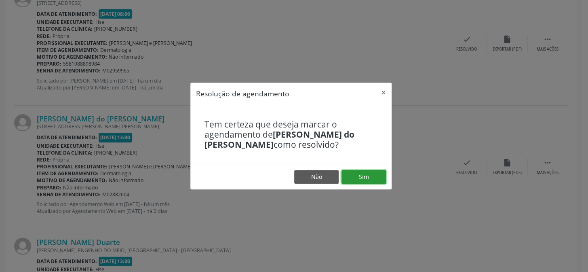
click at [363, 173] on button "Sim" at bounding box center [363, 177] width 44 height 14
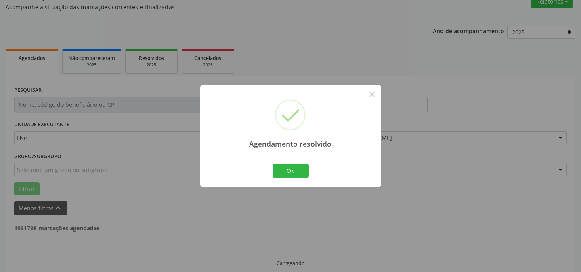
scroll to position [81, 0]
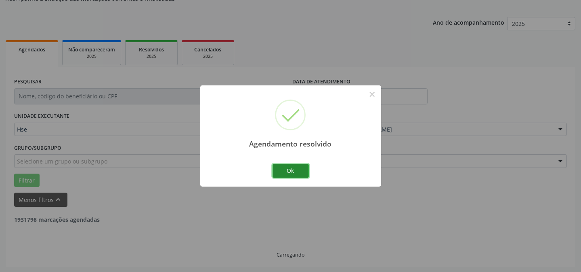
click at [297, 165] on button "Ok" at bounding box center [291, 171] width 36 height 14
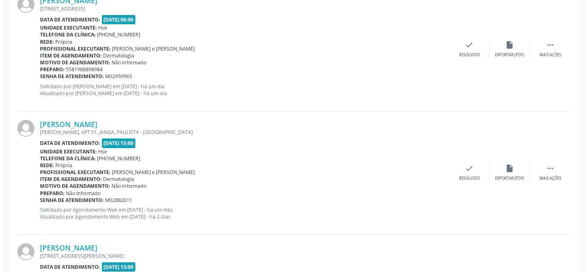
scroll to position [338, 0]
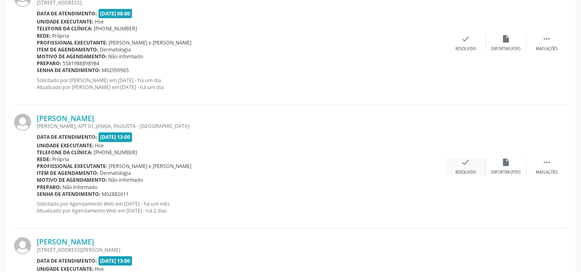
click at [463, 158] on icon "check" at bounding box center [466, 162] width 9 height 9
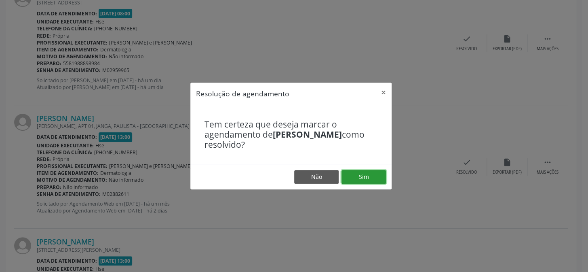
click at [371, 176] on button "Sim" at bounding box center [363, 177] width 44 height 14
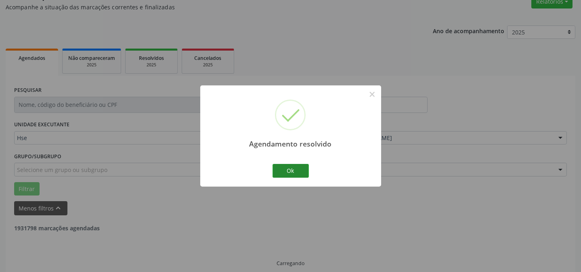
scroll to position [81, 0]
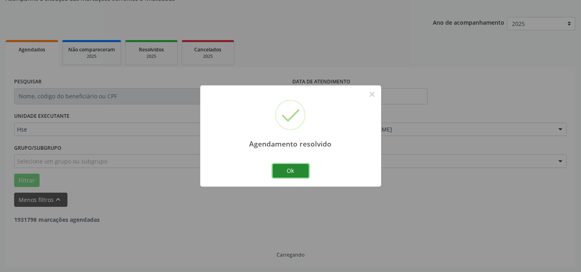
click at [298, 168] on button "Ok" at bounding box center [291, 171] width 36 height 14
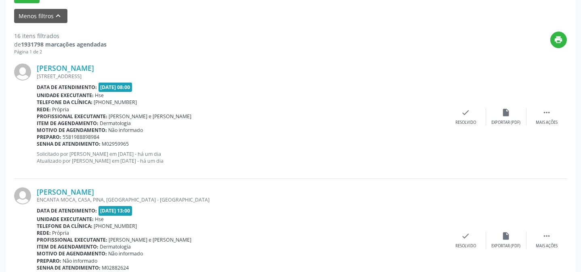
scroll to position [301, 0]
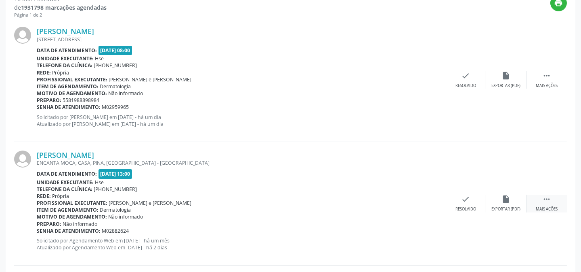
click at [550, 202] on icon "" at bounding box center [547, 198] width 9 height 9
click at [499, 200] on div "alarm_off Não compareceu" at bounding box center [507, 202] width 40 height 17
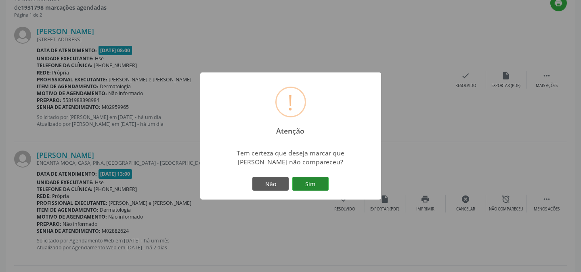
click at [294, 182] on button "Sim" at bounding box center [311, 184] width 36 height 14
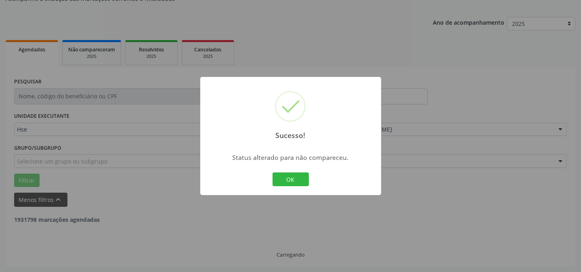
click at [294, 181] on button "OK" at bounding box center [291, 179] width 36 height 14
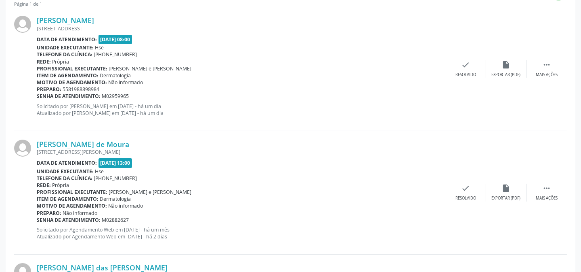
scroll to position [338, 0]
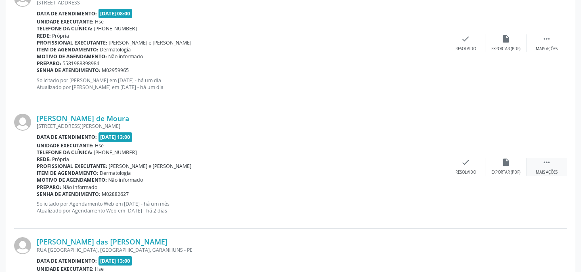
drag, startPoint x: 548, startPoint y: 165, endPoint x: 532, endPoint y: 162, distance: 16.0
click at [548, 165] on icon "" at bounding box center [547, 162] width 9 height 9
click at [515, 162] on div "alarm_off Não compareceu" at bounding box center [507, 166] width 40 height 17
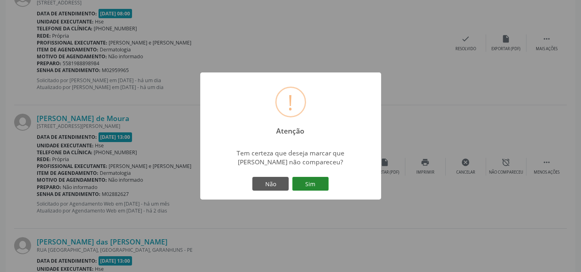
click at [319, 180] on button "Sim" at bounding box center [311, 184] width 36 height 14
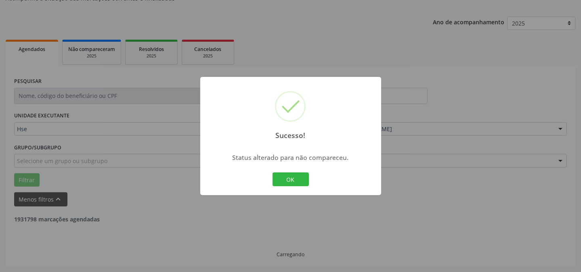
scroll to position [81, 0]
click at [284, 171] on div "OK Cancel" at bounding box center [291, 179] width 40 height 17
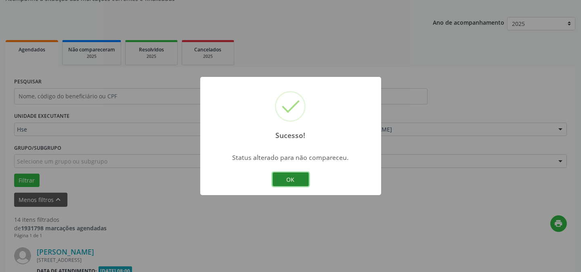
click at [288, 175] on button "OK" at bounding box center [291, 179] width 36 height 14
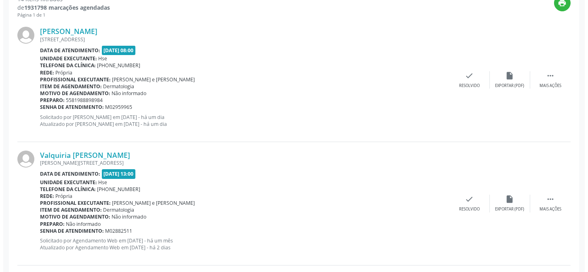
scroll to position [338, 0]
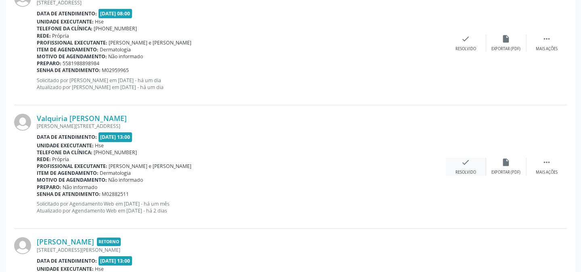
click at [460, 164] on div "check Resolvido" at bounding box center [466, 166] width 40 height 17
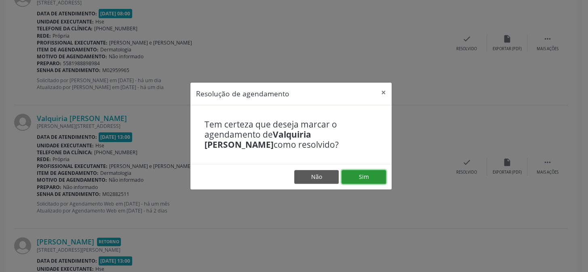
click at [371, 171] on button "Sim" at bounding box center [363, 177] width 44 height 14
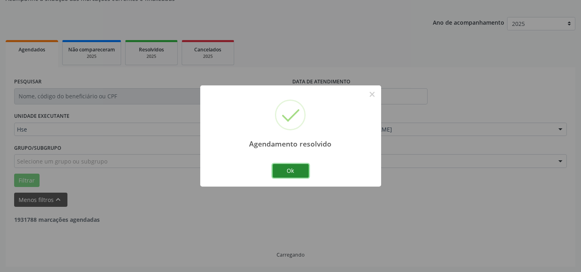
click at [308, 168] on button "Ok" at bounding box center [291, 171] width 36 height 14
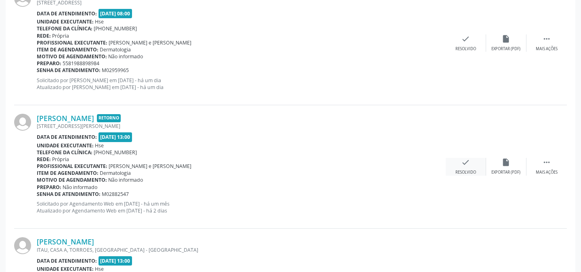
click at [461, 166] on div "check Resolvido" at bounding box center [466, 166] width 40 height 17
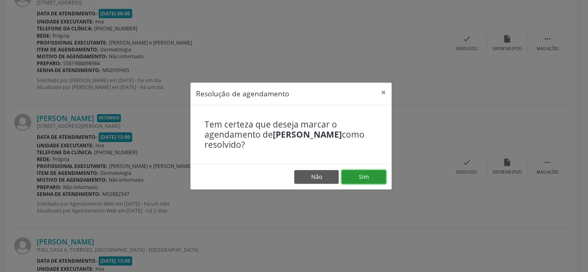
click at [359, 181] on button "Sim" at bounding box center [363, 177] width 44 height 14
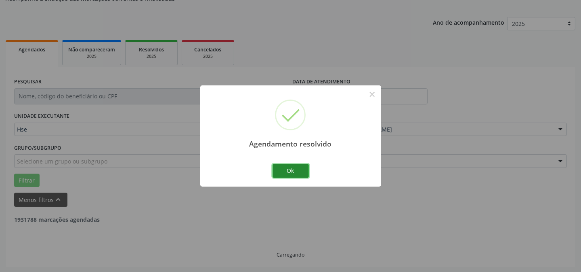
click at [295, 171] on button "Ok" at bounding box center [291, 171] width 36 height 14
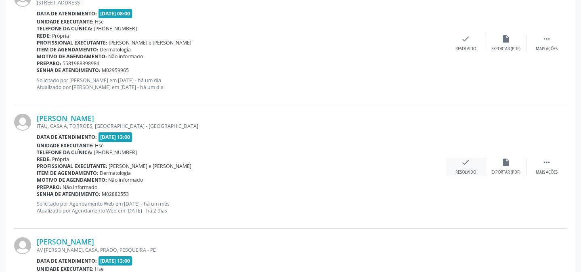
click at [464, 163] on icon "check" at bounding box center [466, 162] width 9 height 9
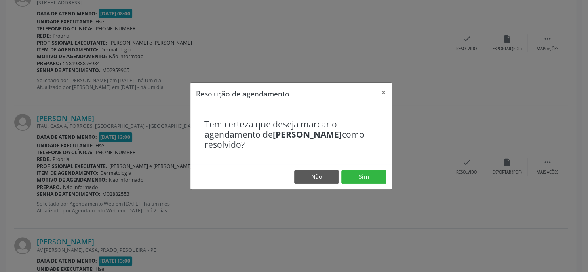
click at [356, 168] on footer "Não Sim" at bounding box center [290, 176] width 201 height 25
click at [355, 177] on button "Sim" at bounding box center [363, 177] width 44 height 14
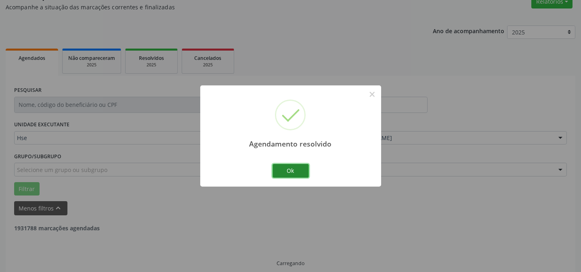
scroll to position [81, 0]
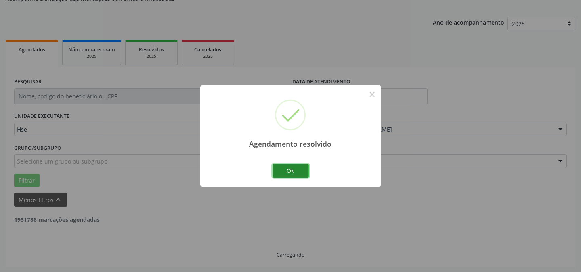
click at [303, 171] on button "Ok" at bounding box center [291, 171] width 36 height 14
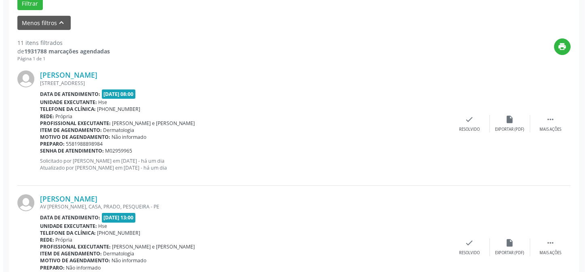
scroll to position [264, 0]
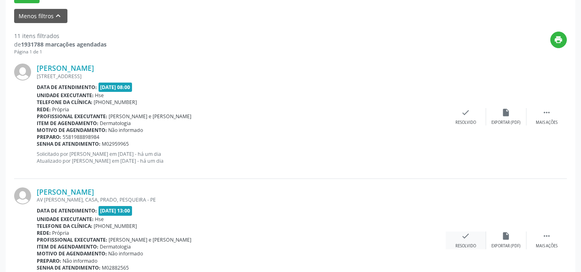
click at [467, 244] on div "Resolvido" at bounding box center [466, 246] width 21 height 6
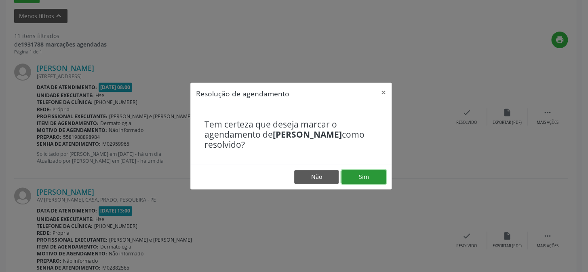
click at [362, 171] on button "Sim" at bounding box center [363, 177] width 44 height 14
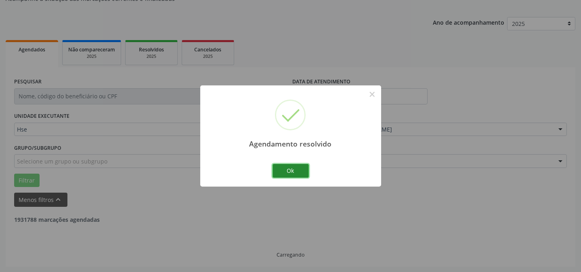
click at [299, 170] on button "Ok" at bounding box center [291, 171] width 36 height 14
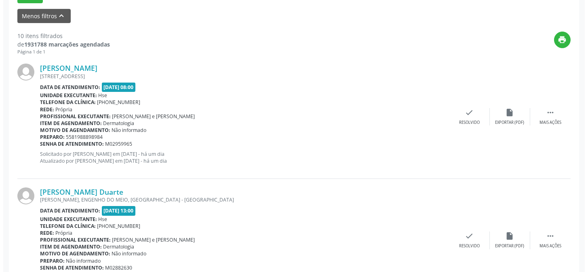
scroll to position [301, 0]
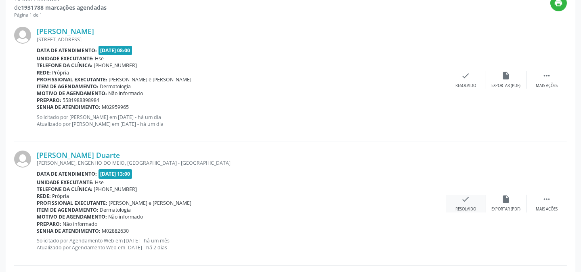
click at [474, 201] on div "check Resolvido" at bounding box center [466, 202] width 40 height 17
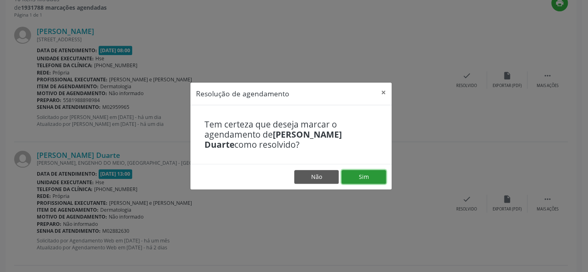
click at [357, 177] on button "Sim" at bounding box center [363, 177] width 44 height 14
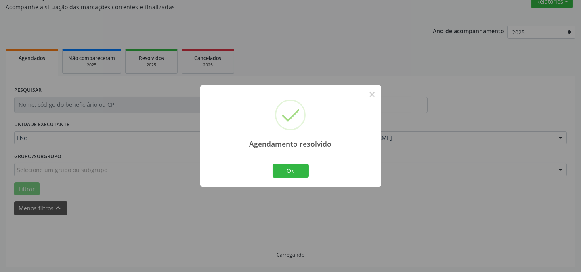
scroll to position [81, 0]
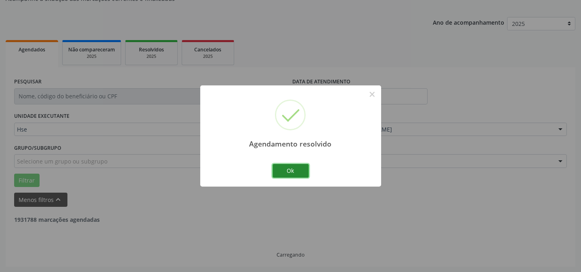
click at [291, 165] on button "Ok" at bounding box center [291, 171] width 36 height 14
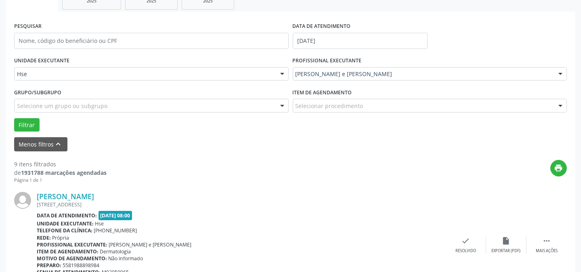
scroll to position [301, 0]
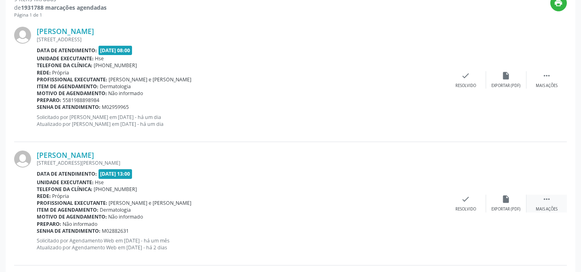
click at [544, 201] on icon "" at bounding box center [547, 198] width 9 height 9
click at [506, 193] on div "[PERSON_NAME] [STREET_ADDRESS][PERSON_NAME] Data de atendimento: [DATE] 13:00 U…" at bounding box center [290, 203] width 553 height 123
click at [503, 196] on icon "alarm_off" at bounding box center [506, 198] width 9 height 9
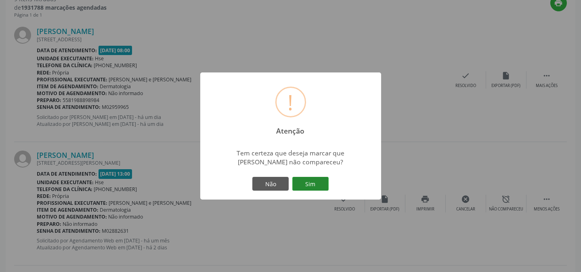
click at [324, 180] on button "Sim" at bounding box center [311, 184] width 36 height 14
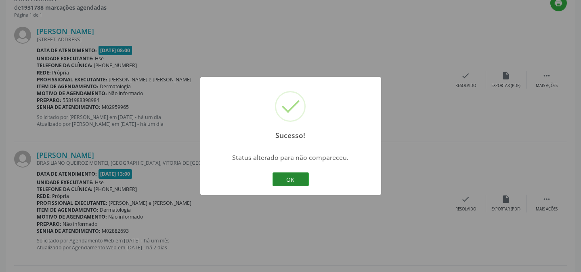
click at [299, 179] on button "OK" at bounding box center [291, 179] width 36 height 14
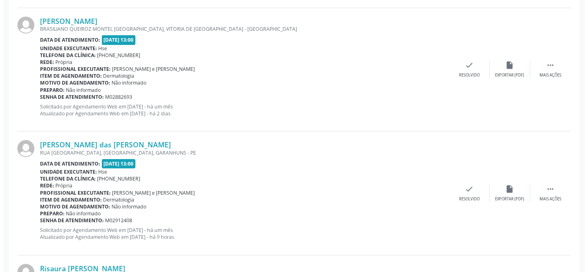
scroll to position [448, 0]
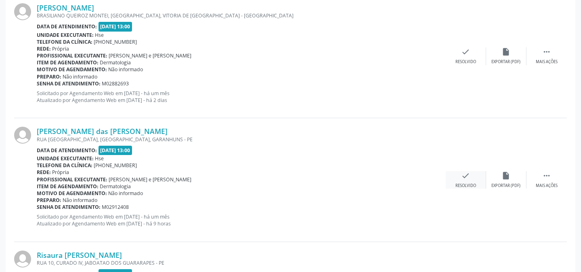
click at [464, 183] on div "Resolvido" at bounding box center [466, 186] width 21 height 6
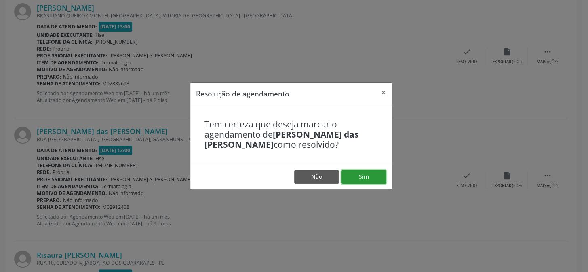
click at [367, 172] on button "Sim" at bounding box center [363, 177] width 44 height 14
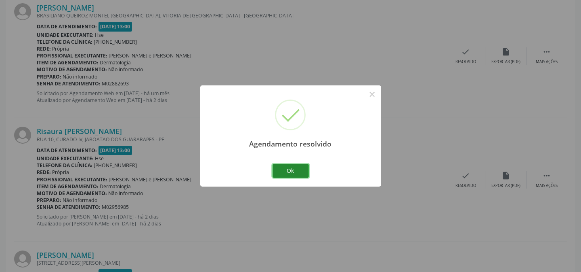
click at [287, 167] on button "Ok" at bounding box center [291, 171] width 36 height 14
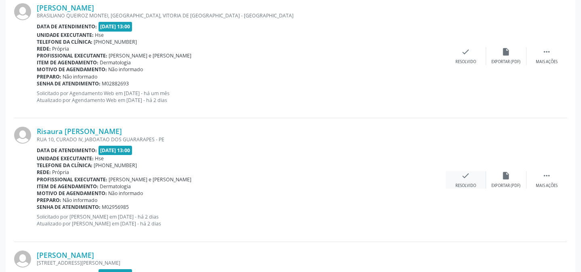
click at [465, 177] on icon "check" at bounding box center [466, 175] width 9 height 9
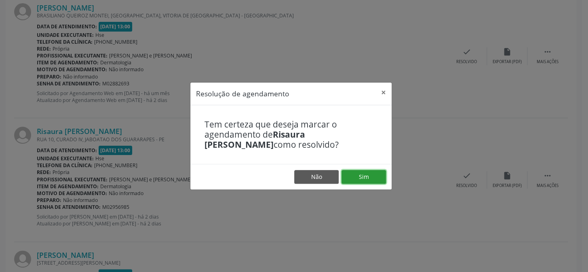
click at [371, 175] on button "Sim" at bounding box center [363, 177] width 44 height 14
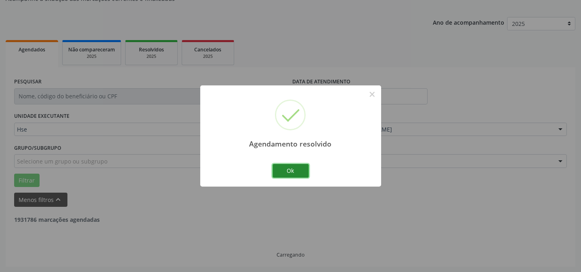
click at [281, 167] on button "Ok" at bounding box center [291, 171] width 36 height 14
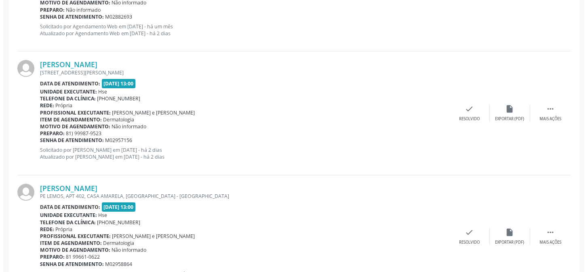
scroll to position [558, 0]
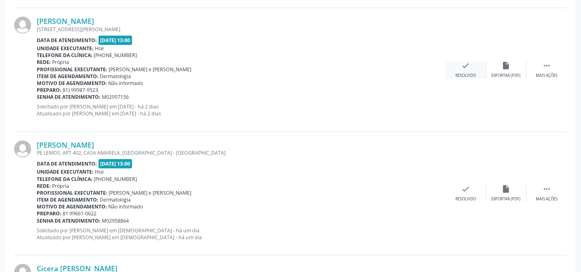
click at [467, 61] on icon "check" at bounding box center [466, 65] width 9 height 9
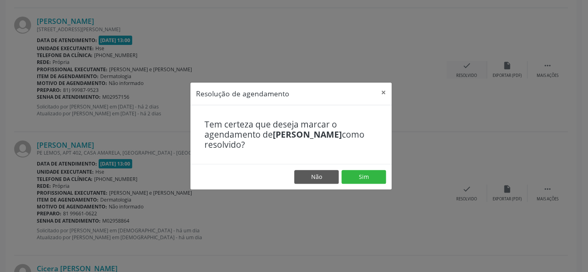
click at [466, 67] on div "Resolução de agendamento × Tem certeza que deseja marcar o agendamento de [PERS…" at bounding box center [294, 136] width 588 height 272
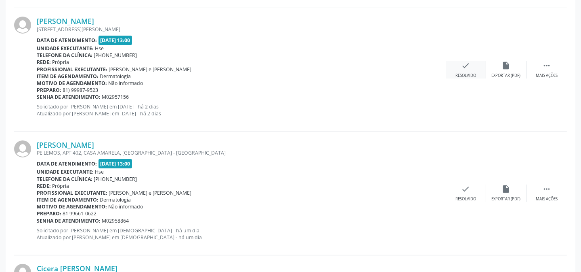
click at [469, 66] on icon "check" at bounding box center [466, 65] width 9 height 9
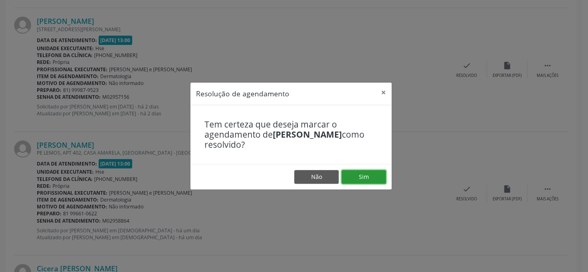
click at [362, 172] on button "Sim" at bounding box center [363, 177] width 44 height 14
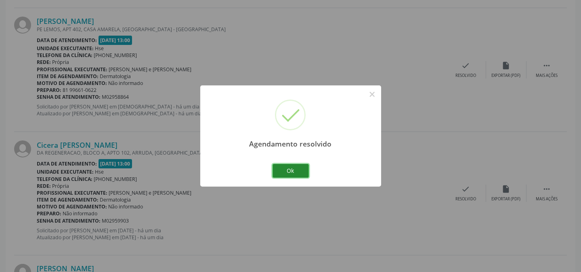
click at [293, 173] on button "Ok" at bounding box center [291, 171] width 36 height 14
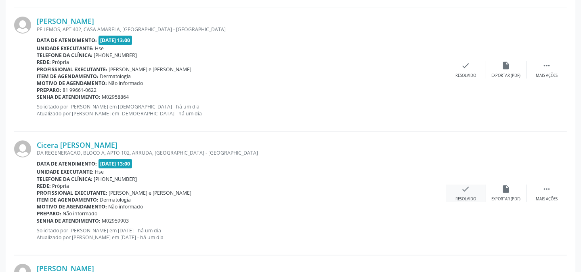
click at [460, 185] on div "check Resolvido" at bounding box center [466, 192] width 40 height 17
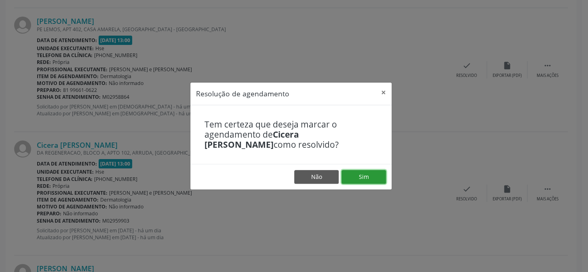
click at [351, 171] on button "Sim" at bounding box center [363, 177] width 44 height 14
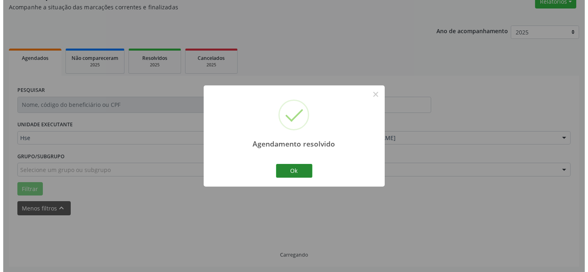
scroll to position [554, 0]
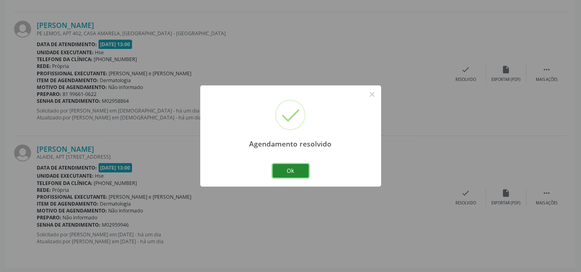
click at [296, 171] on button "Ok" at bounding box center [291, 171] width 36 height 14
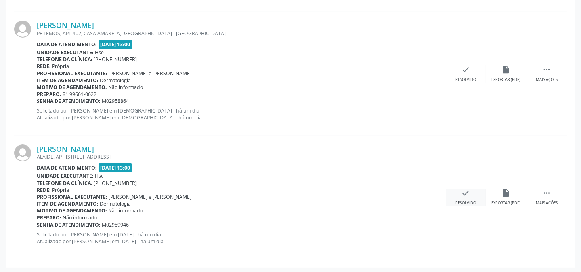
click at [467, 196] on div "check Resolvido" at bounding box center [466, 196] width 40 height 17
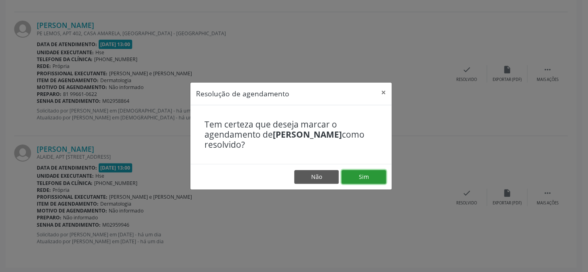
click at [363, 179] on button "Sim" at bounding box center [363, 177] width 44 height 14
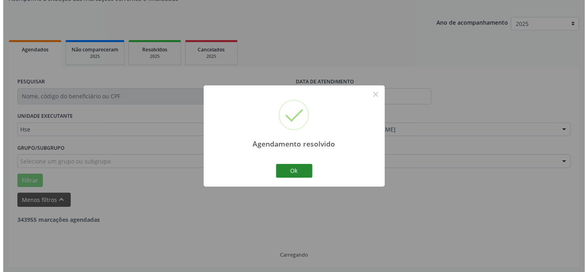
scroll to position [431, 0]
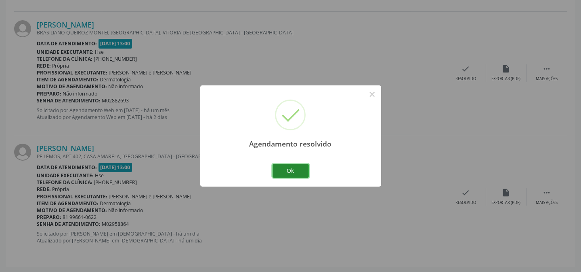
click at [288, 169] on button "Ok" at bounding box center [291, 171] width 36 height 14
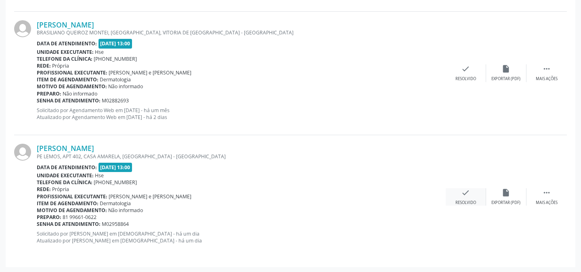
click at [469, 193] on icon "check" at bounding box center [466, 192] width 9 height 9
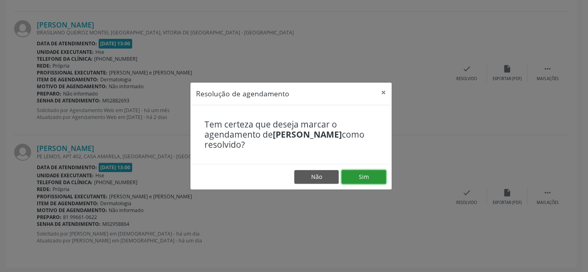
click at [364, 174] on button "Sim" at bounding box center [363, 177] width 44 height 14
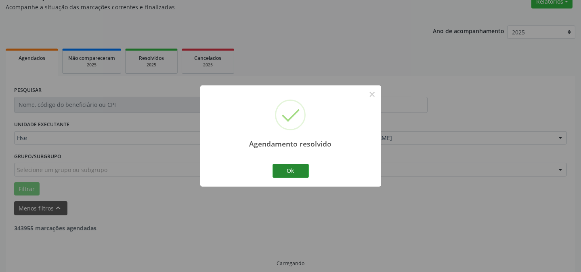
scroll to position [81, 0]
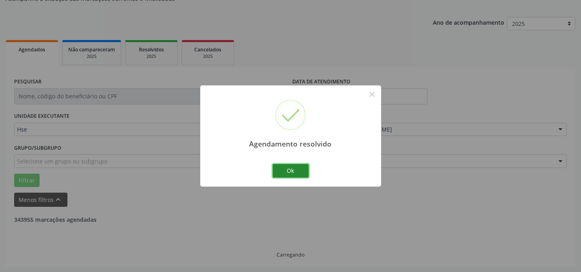
click at [290, 165] on button "Ok" at bounding box center [291, 171] width 36 height 14
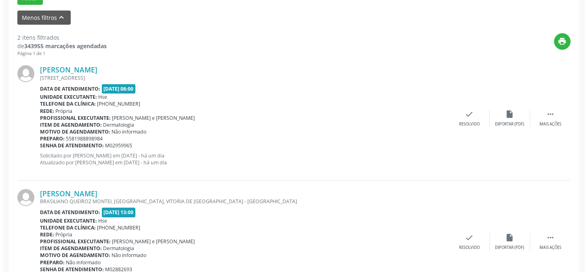
scroll to position [264, 0]
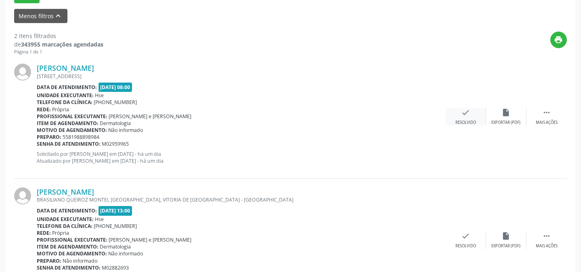
click at [465, 113] on icon "check" at bounding box center [466, 112] width 9 height 9
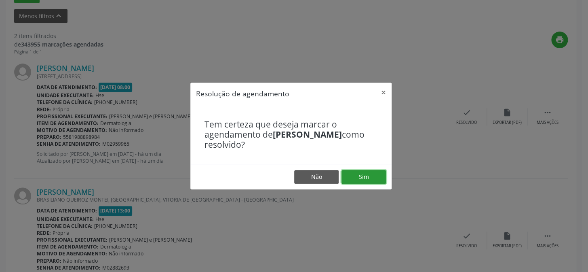
click at [360, 173] on button "Sim" at bounding box center [363, 177] width 44 height 14
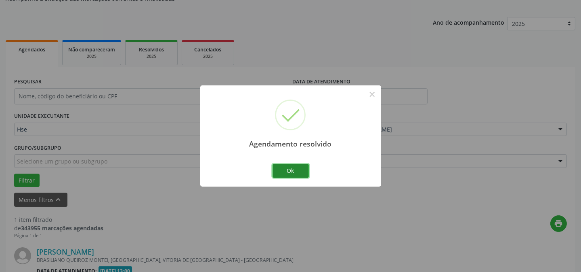
scroll to position [185, 0]
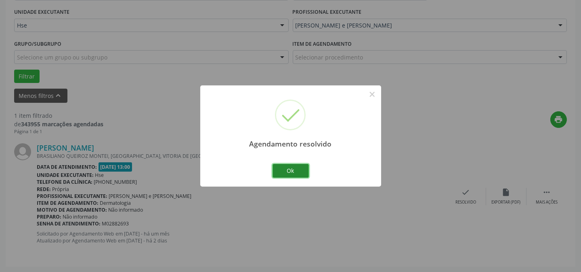
click at [294, 167] on button "Ok" at bounding box center [291, 171] width 36 height 14
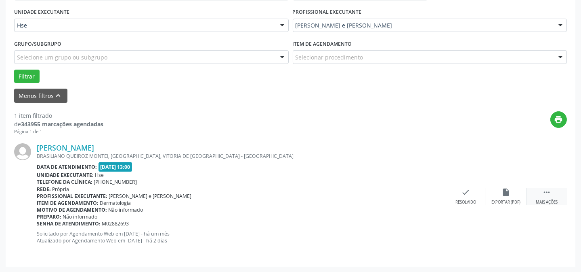
click at [546, 194] on icon "" at bounding box center [547, 192] width 9 height 9
click at [504, 192] on icon "alarm_off" at bounding box center [506, 192] width 9 height 9
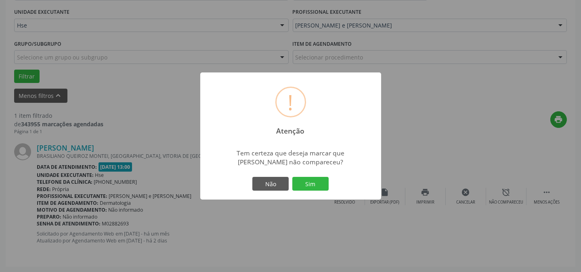
click at [331, 183] on div "! Atenção × Tem certeza que deseja marcar que [PERSON_NAME] não compareceu? Não…" at bounding box center [290, 135] width 181 height 127
click at [323, 182] on button "Sim" at bounding box center [311, 184] width 36 height 14
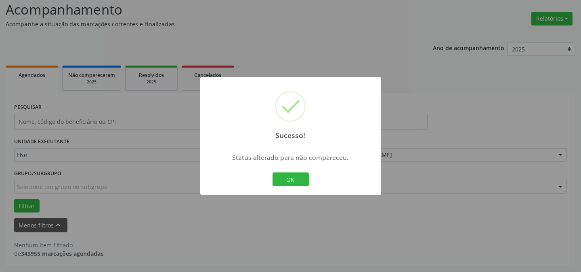
scroll to position [55, 0]
click at [286, 172] on button "OK" at bounding box center [291, 179] width 36 height 14
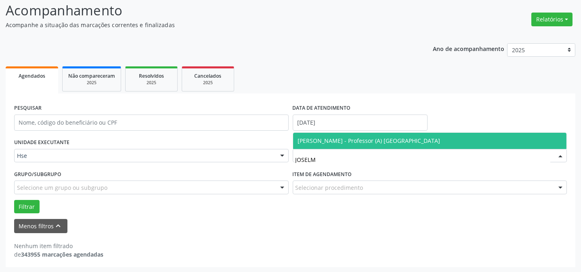
type input "JOSELMA"
click at [400, 137] on span "[PERSON_NAME] - Professor (A) [GEOGRAPHIC_DATA]" at bounding box center [369, 141] width 143 height 8
